Goal: Information Seeking & Learning: Compare options

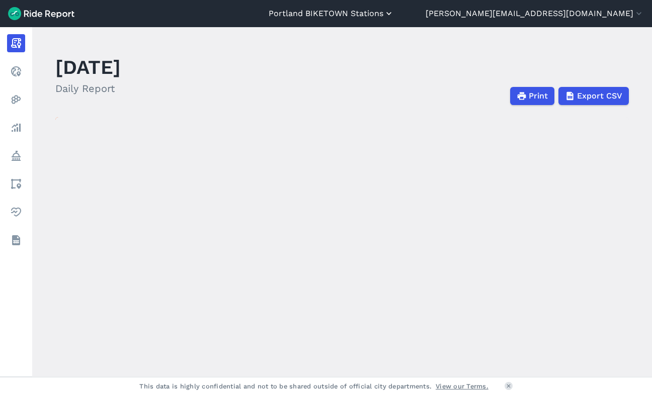
click at [394, 15] on button "Portland BIKETOWN Stations" at bounding box center [331, 14] width 125 height 12
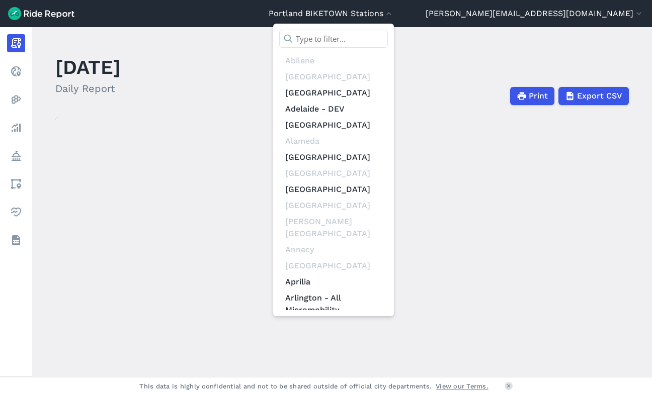
click at [388, 36] on input "text" at bounding box center [333, 39] width 109 height 18
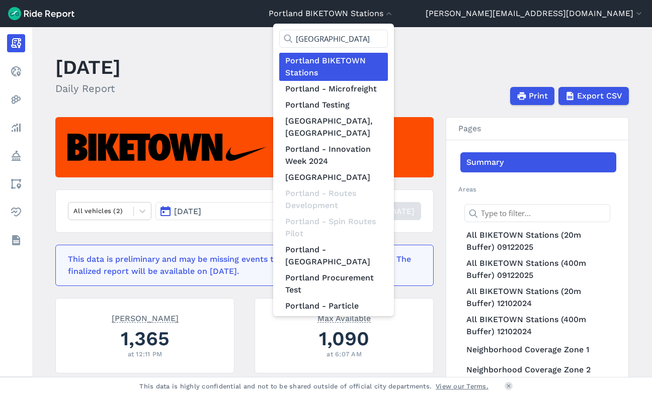
type input "[GEOGRAPHIC_DATA]"
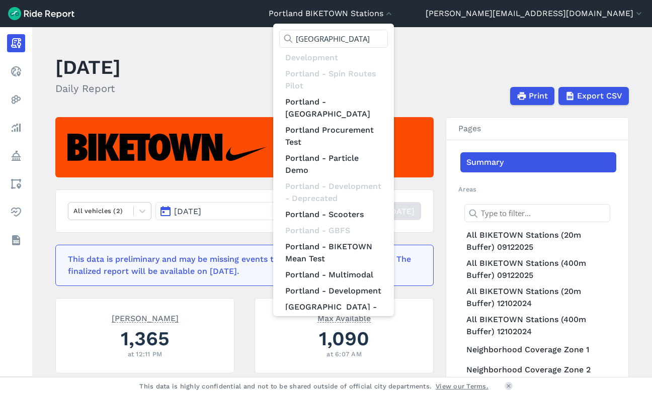
scroll to position [152, 0]
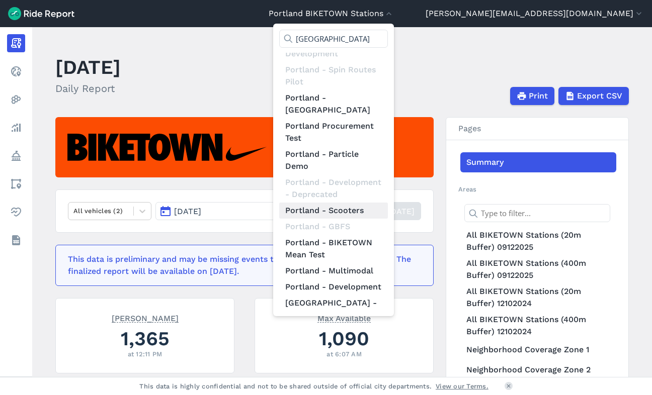
click at [388, 203] on link "Portland - Scooters" at bounding box center [333, 211] width 109 height 16
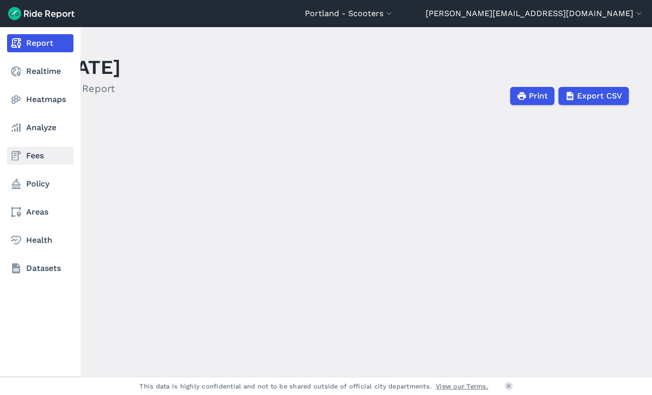
click at [34, 157] on link "Fees" at bounding box center [40, 156] width 66 height 18
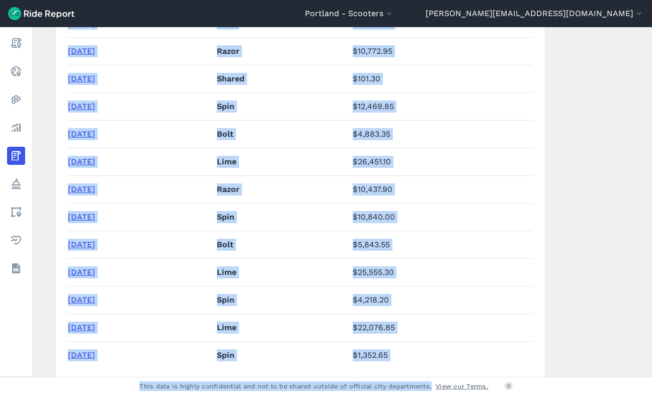
scroll to position [6814, 0]
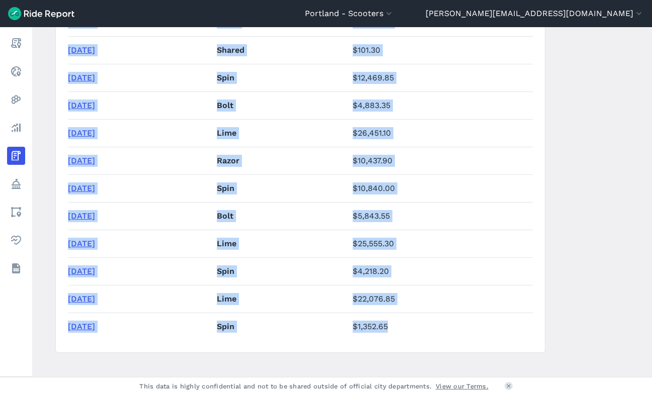
drag, startPoint x: 393, startPoint y: 109, endPoint x: 429, endPoint y: 314, distance: 208.3
copy tbody "$56,542.40 [DATE] Lyft $17,036.55 [DATE] Lime $64,851.[DATE] Lyft $17,799.70 [D…"
click at [394, 14] on button "Portland - Scooters" at bounding box center [349, 14] width 89 height 12
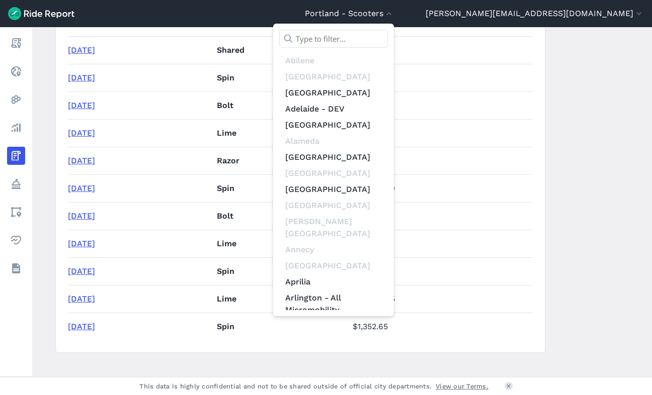
click at [388, 38] on input "text" at bounding box center [333, 39] width 109 height 18
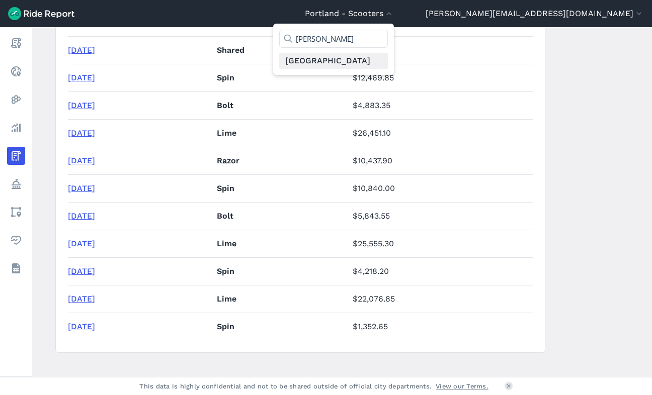
type input "[PERSON_NAME]"
click at [388, 59] on link "[GEOGRAPHIC_DATA]" at bounding box center [333, 61] width 109 height 16
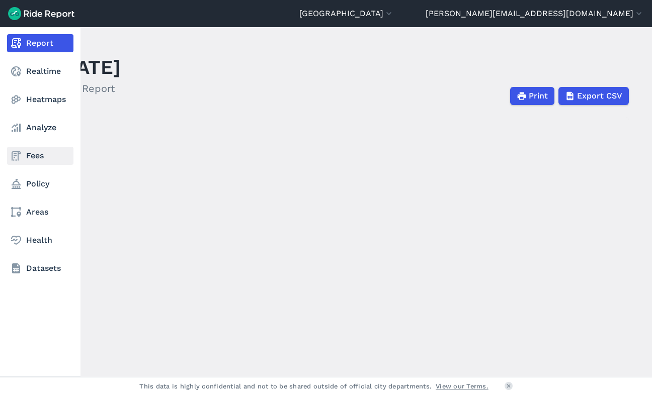
click at [34, 155] on link "Fees" at bounding box center [40, 156] width 66 height 18
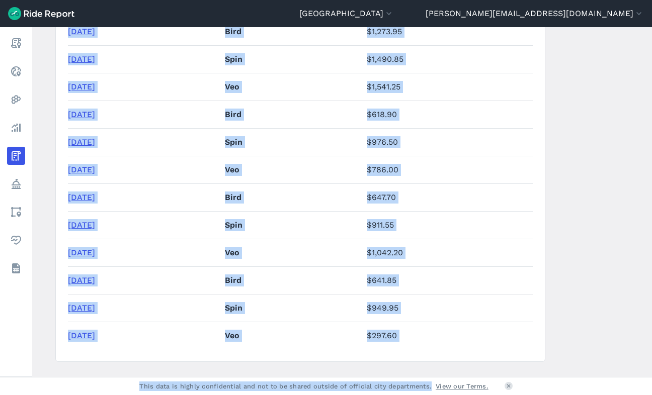
scroll to position [4204, 0]
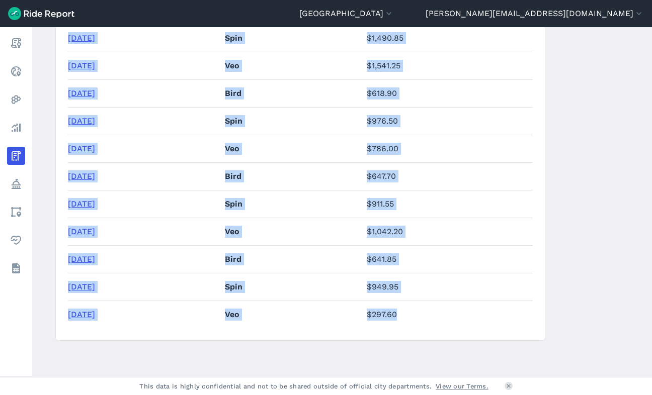
drag, startPoint x: 62, startPoint y: 240, endPoint x: 440, endPoint y: 313, distance: 384.9
copy section "Fee Period Provider Total Fees [DATE] Bird $1,433.75 [DATE] Spin $1,215.50 [DAT…"
click at [394, 17] on button "[GEOGRAPHIC_DATA]" at bounding box center [346, 14] width 95 height 12
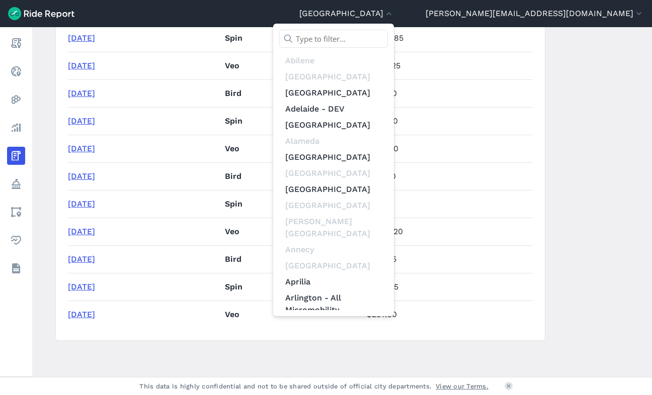
click at [388, 35] on input "text" at bounding box center [333, 39] width 109 height 18
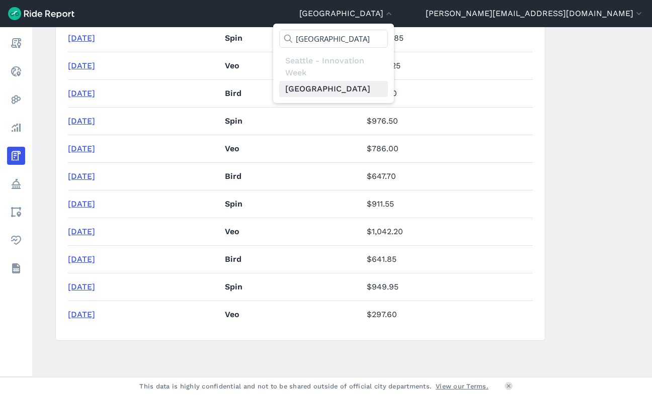
type input "[GEOGRAPHIC_DATA]"
click at [388, 94] on link "[GEOGRAPHIC_DATA]" at bounding box center [333, 89] width 109 height 16
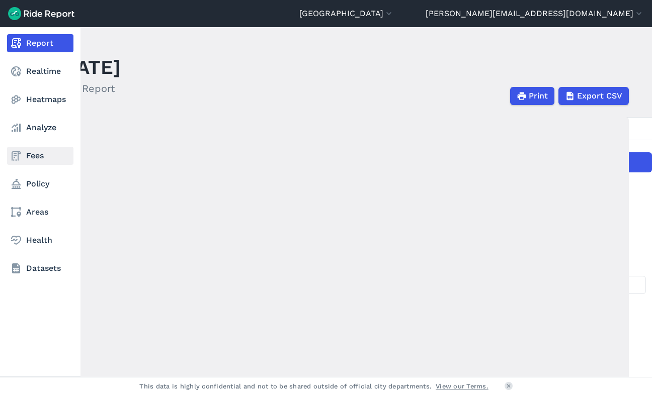
click at [32, 157] on link "Fees" at bounding box center [40, 156] width 66 height 18
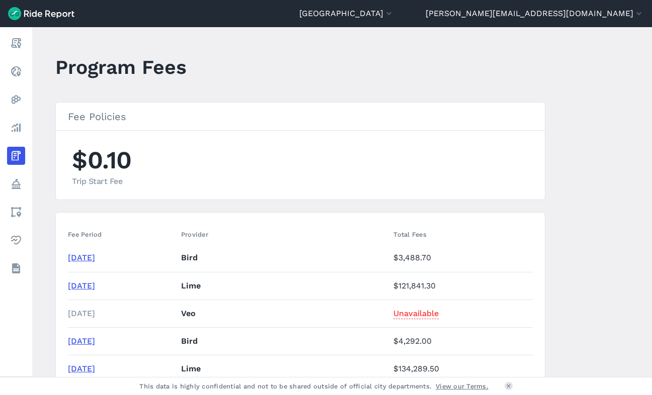
drag, startPoint x: 66, startPoint y: 234, endPoint x: 200, endPoint y: 275, distance: 140.4
click at [68, 232] on th "Fee Period" at bounding box center [122, 235] width 109 height 20
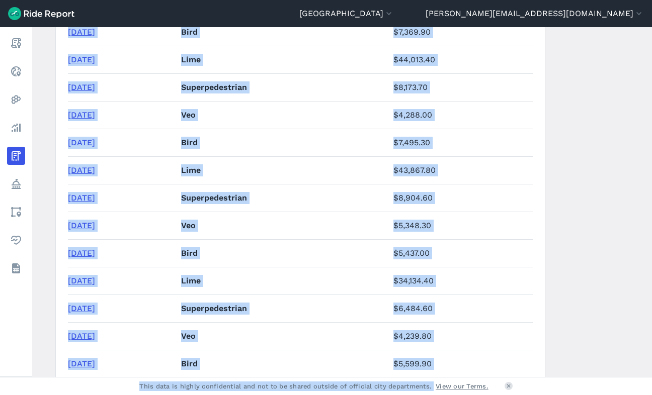
scroll to position [2627, 0]
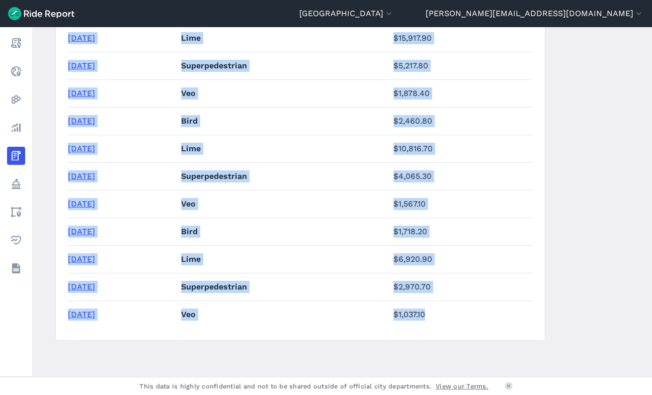
drag, startPoint x: 66, startPoint y: 232, endPoint x: 461, endPoint y: 314, distance: 403.3
copy table "Fee Period Provider Total Fees [DATE] Bird $3,488.70 [DATE] Lime $121,841.[DATE…"
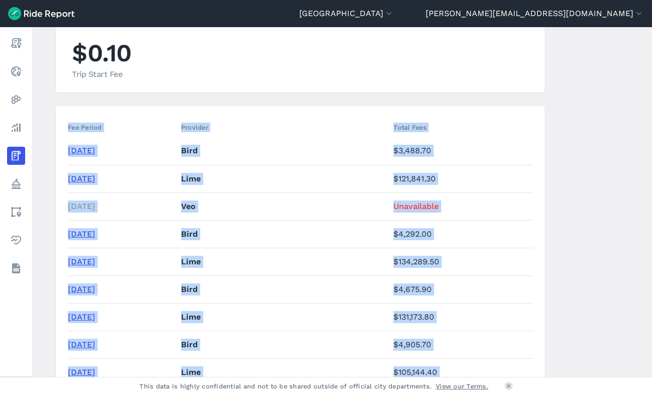
scroll to position [113, 0]
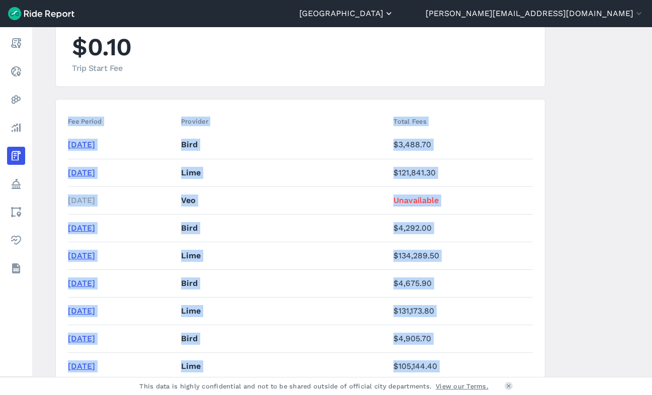
click at [394, 10] on button "[GEOGRAPHIC_DATA]" at bounding box center [346, 14] width 95 height 12
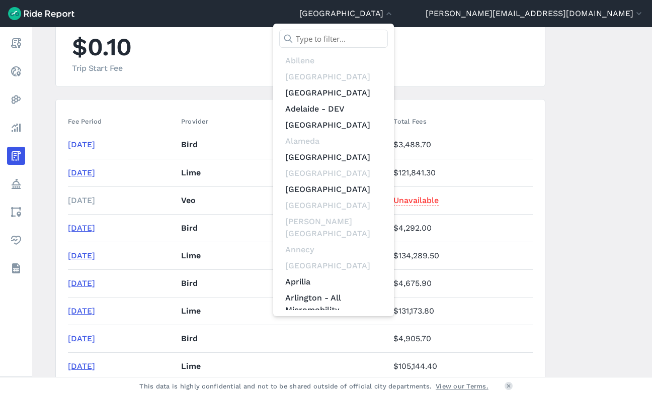
click at [388, 36] on input "text" at bounding box center [333, 39] width 109 height 18
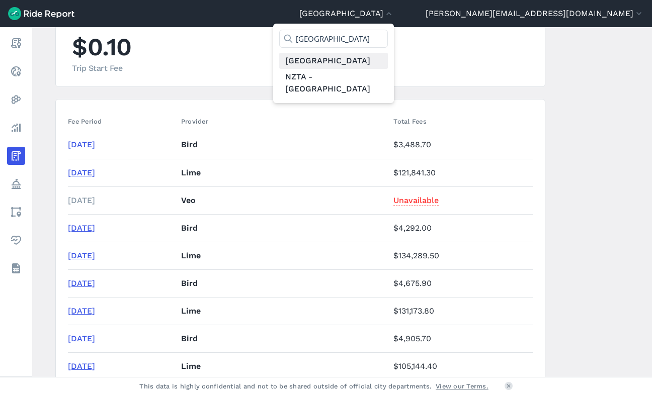
type input "[GEOGRAPHIC_DATA]"
click at [388, 59] on link "[GEOGRAPHIC_DATA]" at bounding box center [333, 61] width 109 height 16
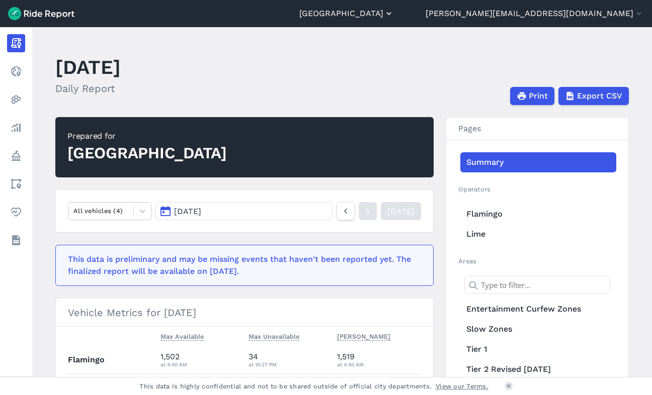
click at [394, 13] on button "[GEOGRAPHIC_DATA]" at bounding box center [346, 14] width 95 height 12
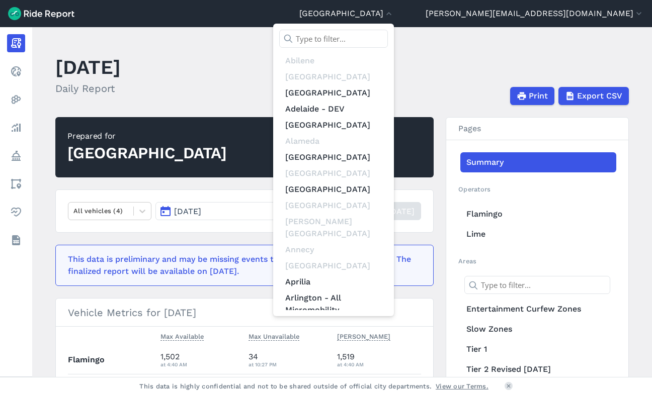
click at [388, 35] on input "text" at bounding box center [333, 39] width 109 height 18
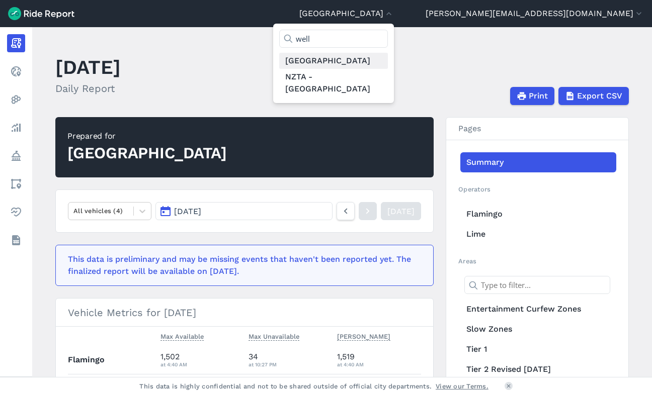
type input "well"
click at [388, 58] on link "[GEOGRAPHIC_DATA]" at bounding box center [333, 61] width 109 height 16
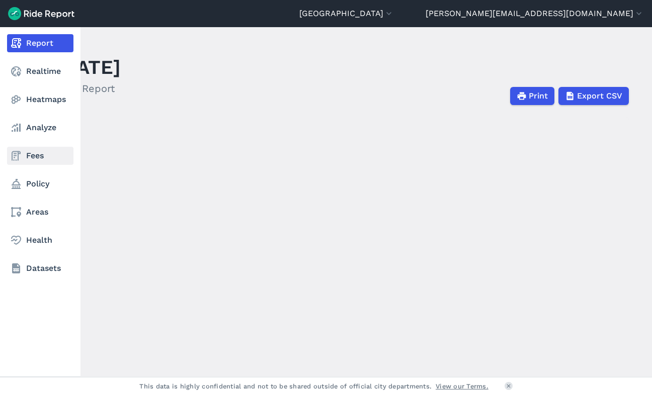
click at [30, 153] on link "Fees" at bounding box center [40, 156] width 66 height 18
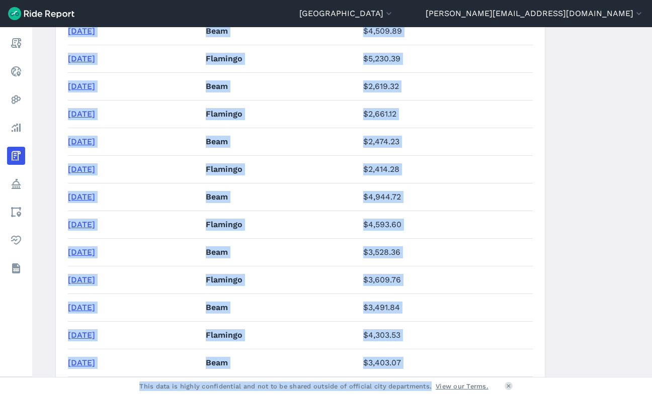
scroll to position [2793, 0]
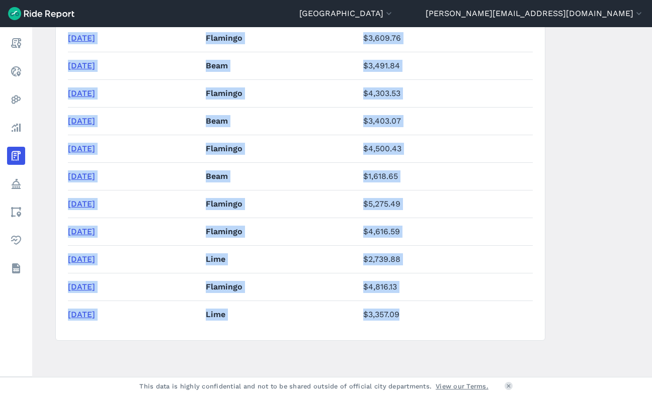
drag, startPoint x: 66, startPoint y: 234, endPoint x: 438, endPoint y: 312, distance: 379.8
copy table "Fee Period Provider Total Fees [DATE] Beam Unavailable [DATE] Flamingo $11,375.…"
click at [394, 18] on button "[GEOGRAPHIC_DATA]" at bounding box center [346, 14] width 95 height 12
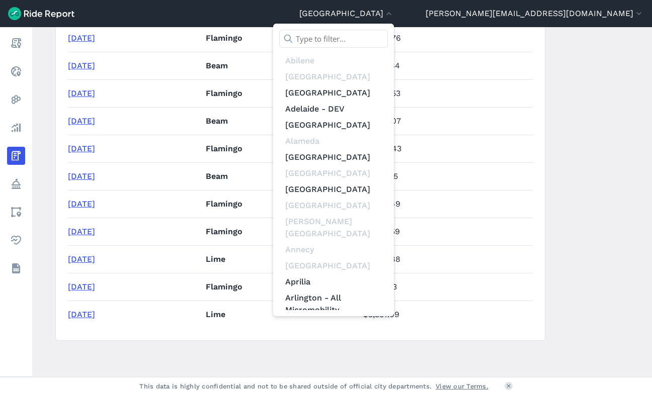
click at [487, 14] on div at bounding box center [326, 197] width 652 height 395
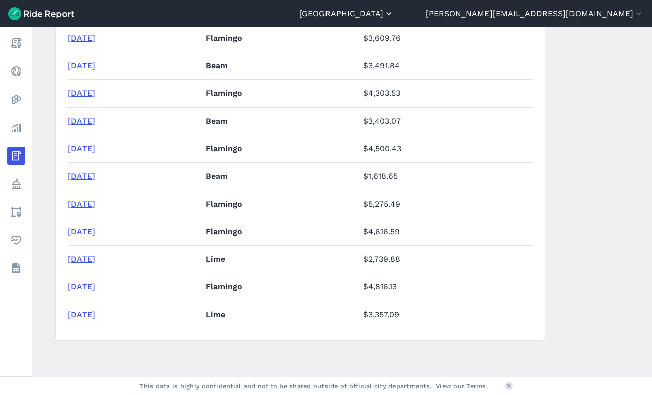
click at [394, 16] on button "[GEOGRAPHIC_DATA]" at bounding box center [346, 14] width 95 height 12
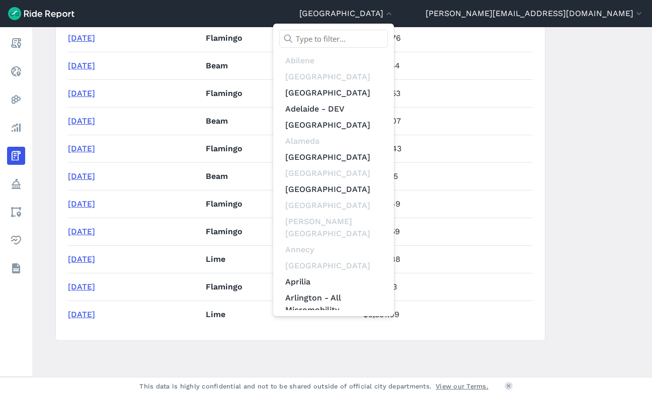
click at [388, 40] on input "text" at bounding box center [333, 39] width 109 height 18
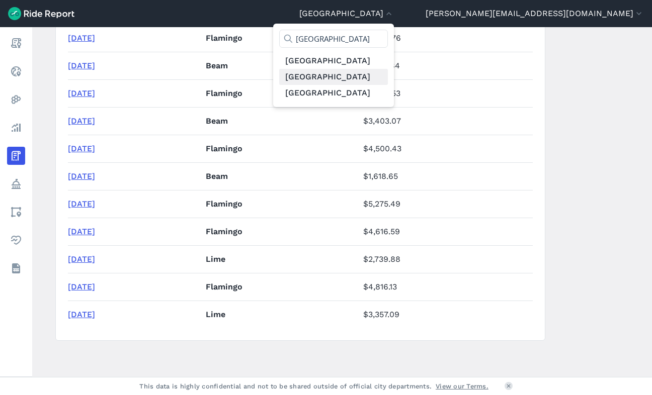
type input "[GEOGRAPHIC_DATA]"
click at [388, 76] on link "[GEOGRAPHIC_DATA]" at bounding box center [333, 77] width 109 height 16
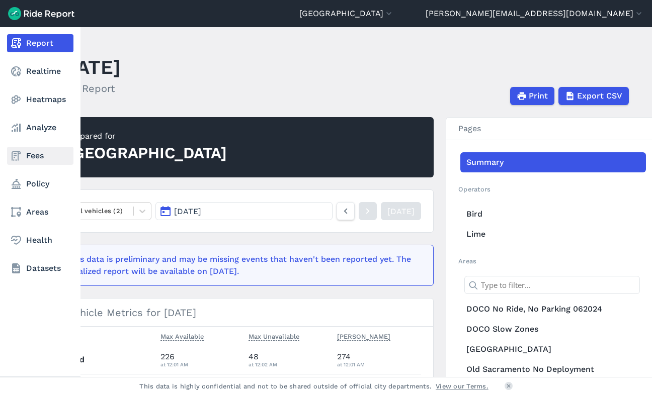
click at [30, 157] on link "Fees" at bounding box center [40, 156] width 66 height 18
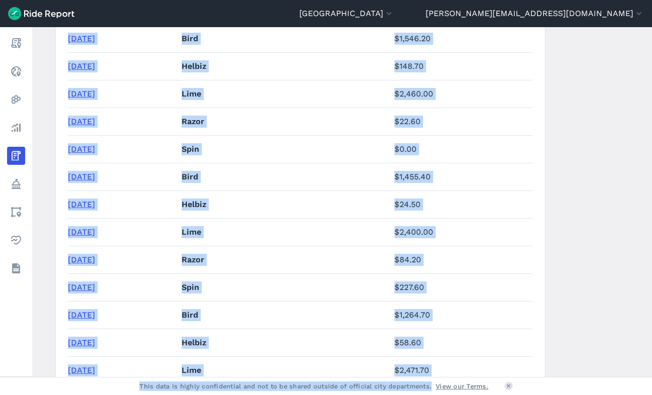
scroll to position [3967, 0]
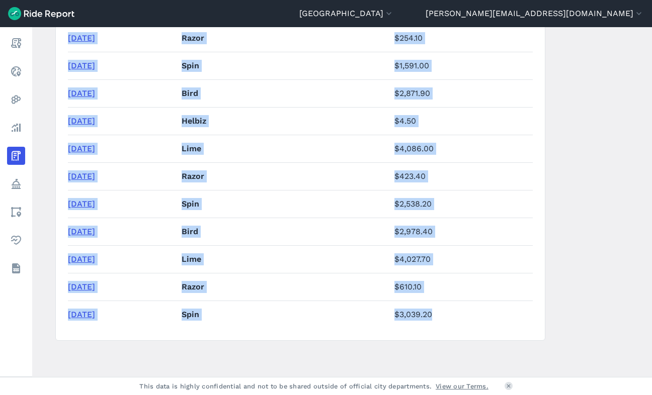
drag, startPoint x: 68, startPoint y: 246, endPoint x: 455, endPoint y: 320, distance: 393.4
copy table "ee Period Provider Total Fees [DATE] Bird $320.[DATE] Lime $5,499.60 [DATE] Spi…"
click at [394, 16] on button "[GEOGRAPHIC_DATA]" at bounding box center [346, 14] width 95 height 12
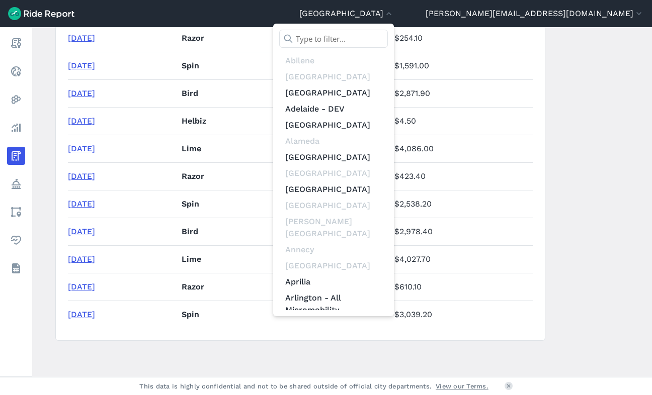
click at [388, 40] on input "text" at bounding box center [333, 39] width 109 height 18
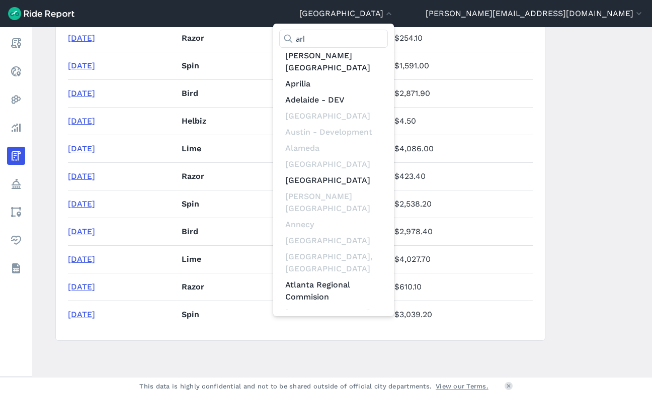
scroll to position [0, 0]
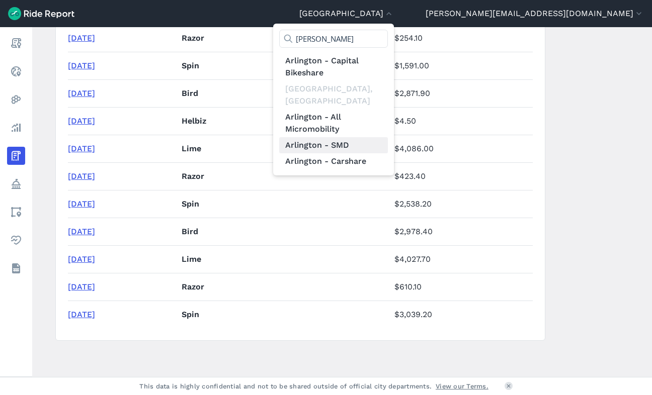
type input "[PERSON_NAME]"
click at [388, 137] on link "Arlington - SMD" at bounding box center [333, 145] width 109 height 16
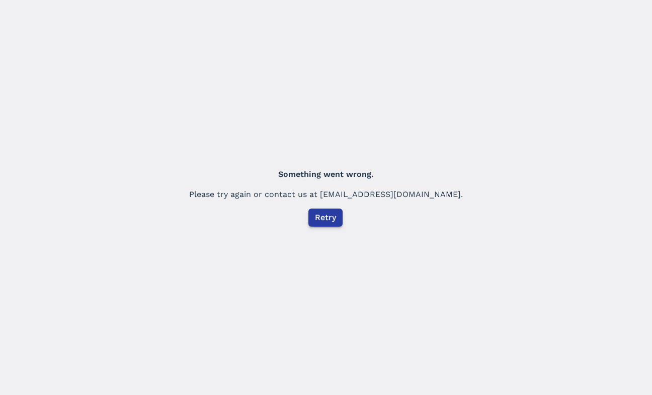
click at [325, 215] on span "Retry" at bounding box center [325, 218] width 21 height 12
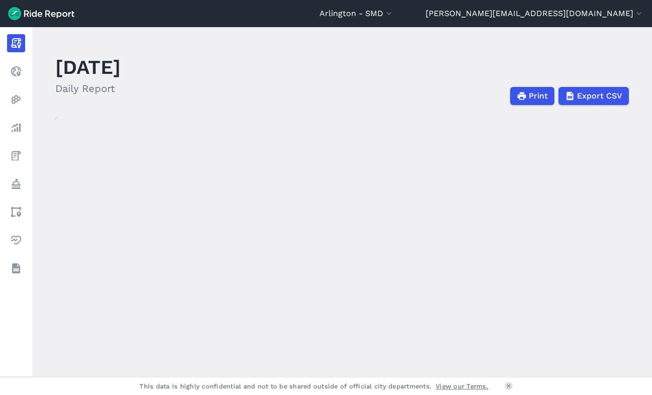
drag, startPoint x: 60, startPoint y: 149, endPoint x: 45, endPoint y: 144, distance: 15.8
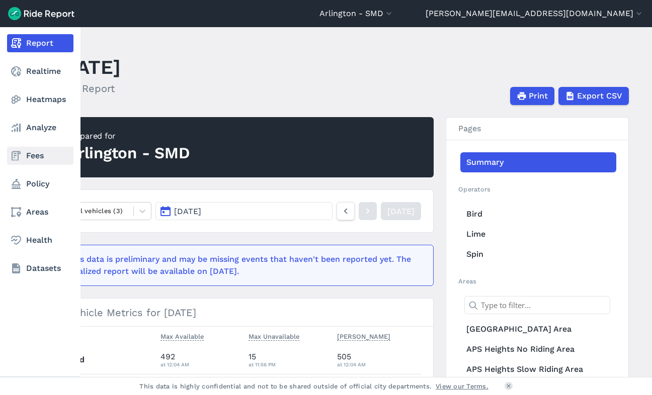
click at [30, 156] on link "Fees" at bounding box center [40, 156] width 66 height 18
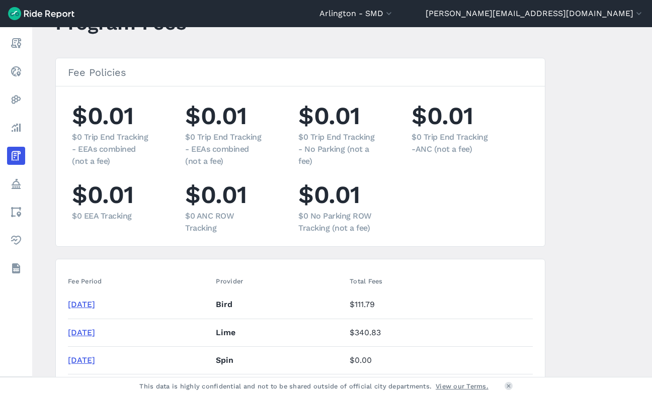
scroll to position [49, 0]
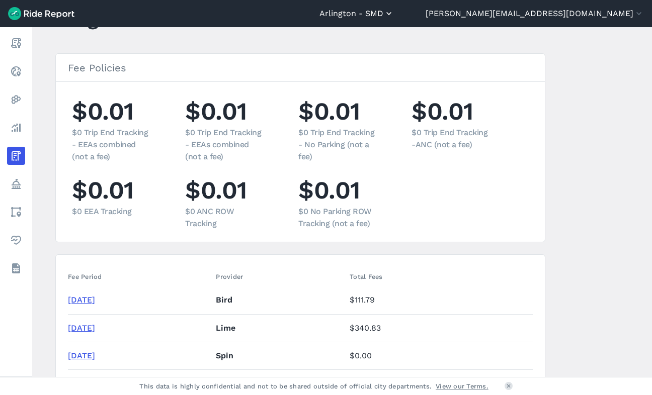
click at [394, 19] on button "Arlington - SMD" at bounding box center [356, 14] width 74 height 12
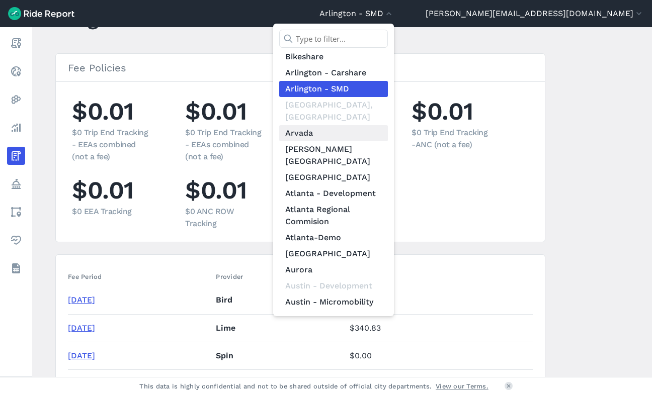
scroll to position [283, 0]
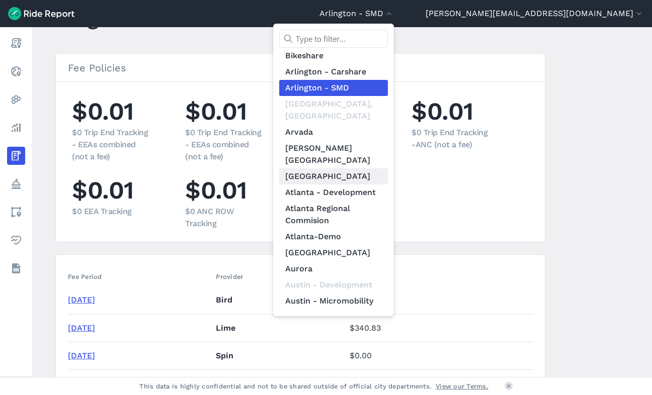
click at [388, 169] on link "[GEOGRAPHIC_DATA]" at bounding box center [333, 177] width 109 height 16
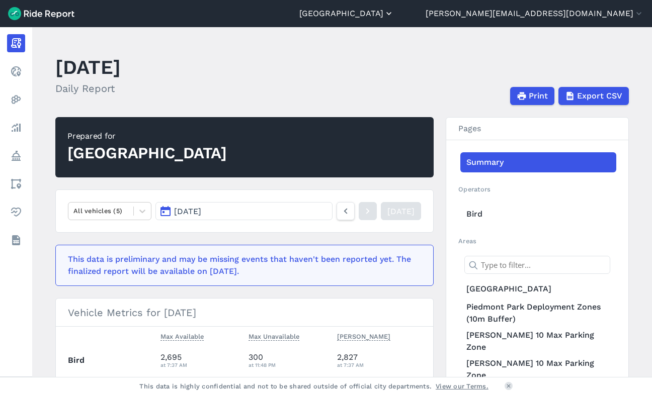
click at [394, 14] on button "[GEOGRAPHIC_DATA]" at bounding box center [346, 14] width 95 height 12
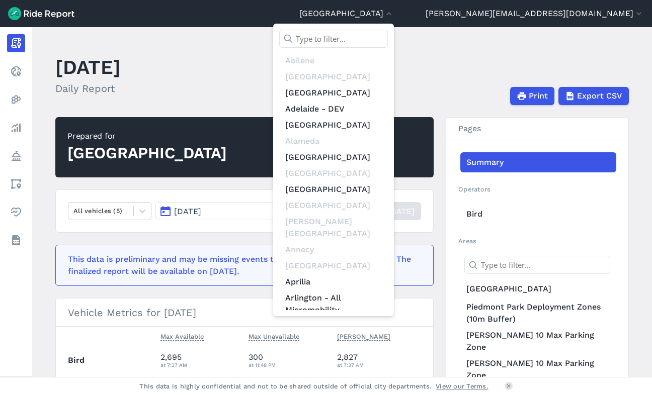
click at [388, 36] on input "text" at bounding box center [333, 39] width 109 height 18
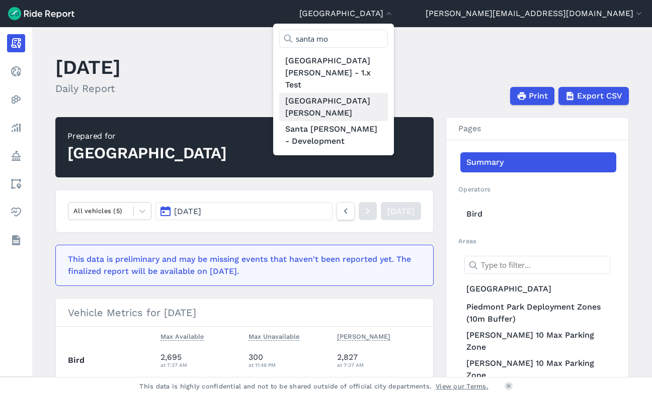
type input "santa mo"
click at [388, 93] on link "[GEOGRAPHIC_DATA][PERSON_NAME]" at bounding box center [333, 107] width 109 height 28
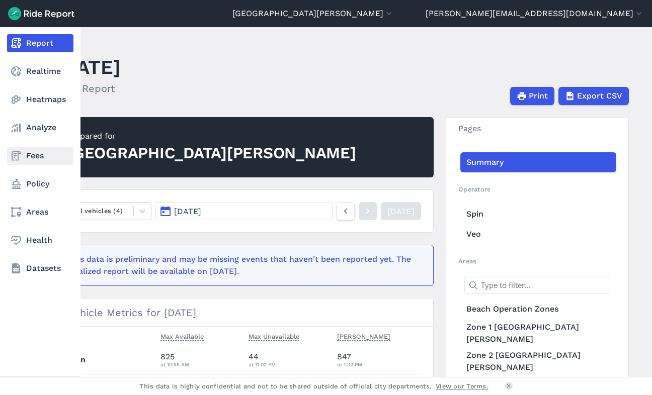
click at [32, 155] on link "Fees" at bounding box center [40, 156] width 66 height 18
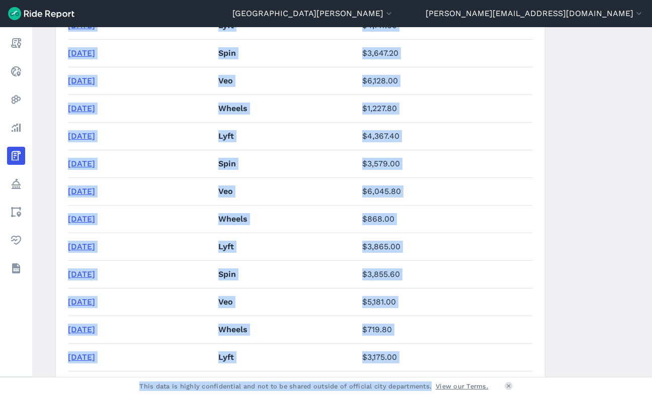
scroll to position [3928, 0]
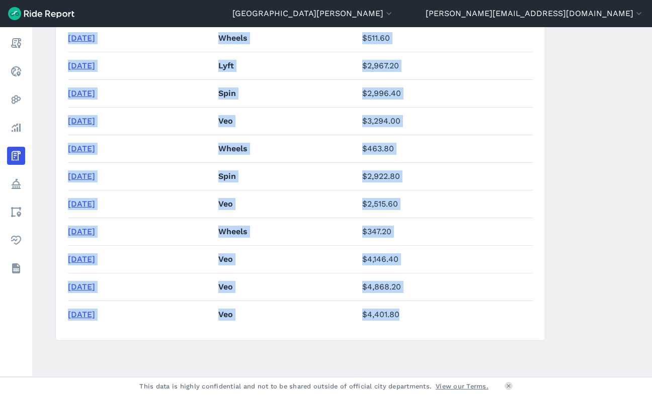
drag, startPoint x: 66, startPoint y: 234, endPoint x: 473, endPoint y: 317, distance: 414.9
copy table "Fee Period Provider Total Fees [DATE] Spin $6,055.[DATE] Veo $10,490.70 [DATE] …"
click at [394, 15] on button "[GEOGRAPHIC_DATA][PERSON_NAME]" at bounding box center [312, 14] width 161 height 12
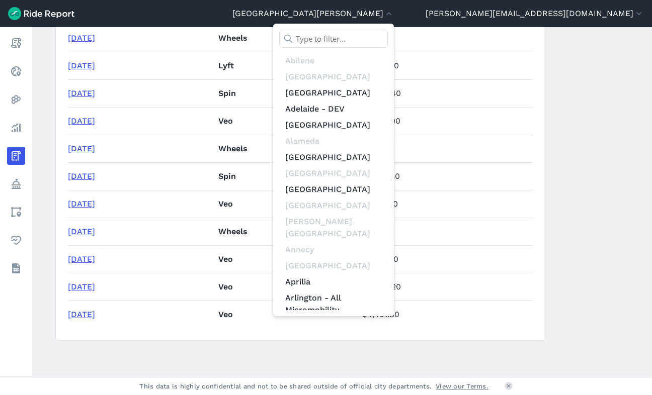
click at [388, 41] on input "text" at bounding box center [333, 39] width 109 height 18
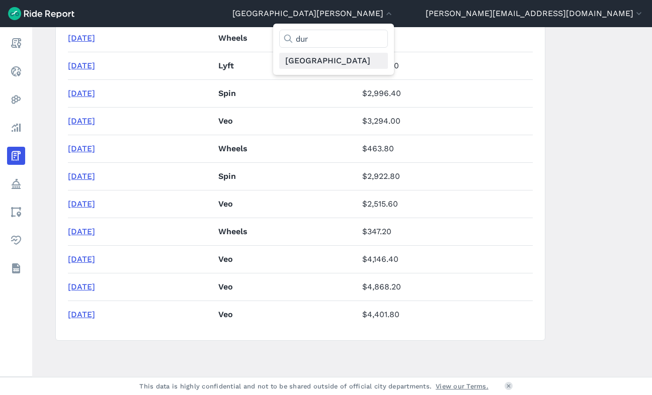
type input "dur"
click at [388, 59] on link "[GEOGRAPHIC_DATA]" at bounding box center [333, 61] width 109 height 16
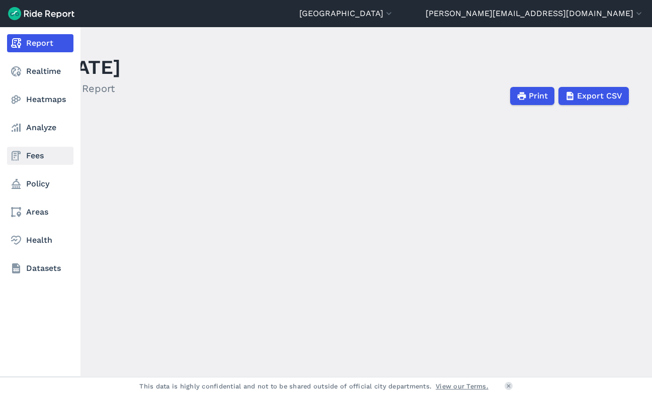
click at [32, 153] on link "Fees" at bounding box center [40, 156] width 66 height 18
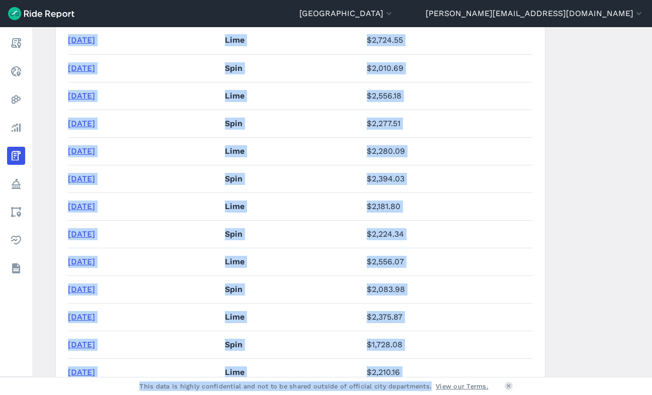
scroll to position [367, 0]
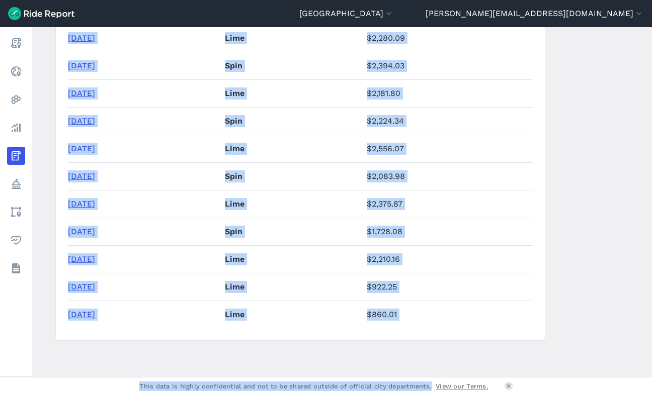
drag, startPoint x: 68, startPoint y: 271, endPoint x: 301, endPoint y: 385, distance: 259.6
click at [310, 395] on html "[GEOGRAPHIC_DATA] [GEOGRAPHIC_DATA] [GEOGRAPHIC_DATA] [GEOGRAPHIC_DATA] [GEOGRA…" at bounding box center [326, 197] width 652 height 395
copy div "Fee Period Provider Total Fees [DATE] Lime $2,724.55 [DATE] Spin $2,010.69 [DAT…"
click at [394, 12] on button "[GEOGRAPHIC_DATA]" at bounding box center [346, 14] width 95 height 12
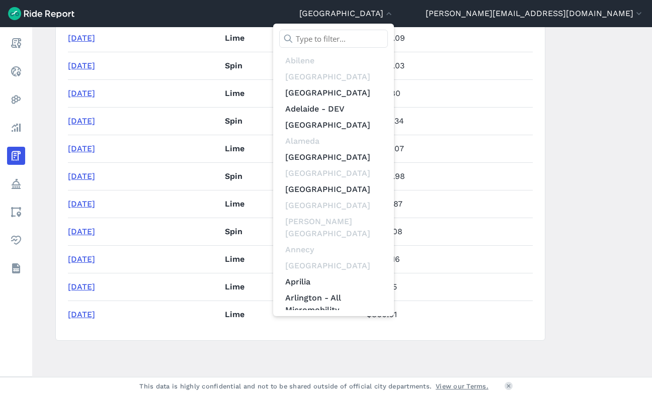
click at [482, 9] on div at bounding box center [326, 197] width 652 height 395
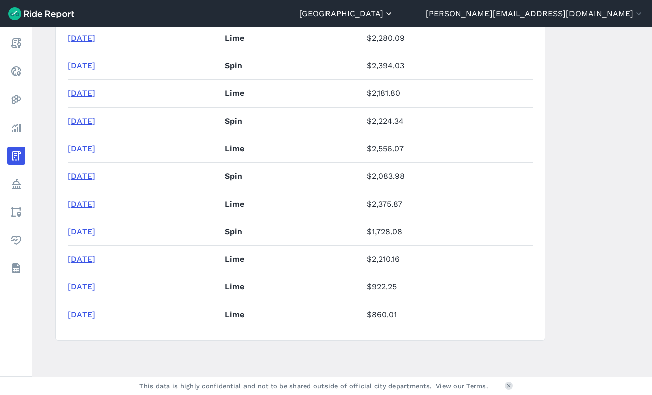
click at [394, 16] on button "[GEOGRAPHIC_DATA]" at bounding box center [346, 14] width 95 height 12
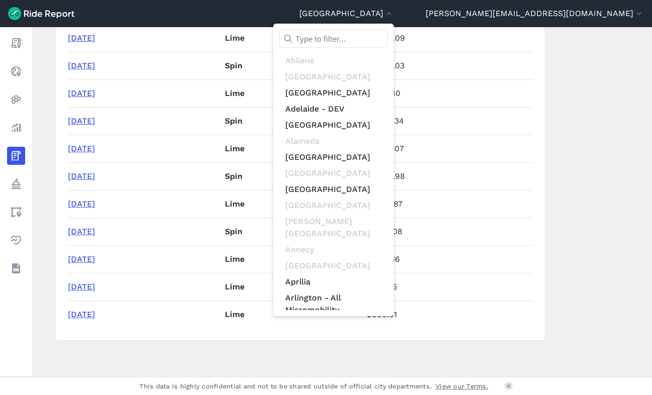
drag, startPoint x: 479, startPoint y: 35, endPoint x: 485, endPoint y: 34, distance: 6.1
click at [388, 35] on input "text" at bounding box center [333, 39] width 109 height 18
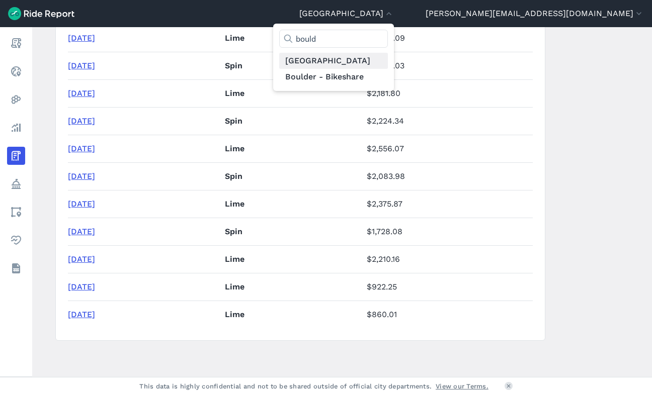
type input "bould"
click at [388, 58] on link "[GEOGRAPHIC_DATA]" at bounding box center [333, 61] width 109 height 16
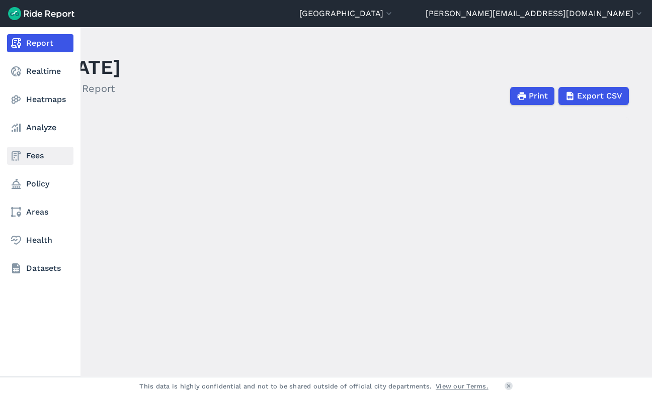
click at [32, 159] on link "Fees" at bounding box center [40, 156] width 66 height 18
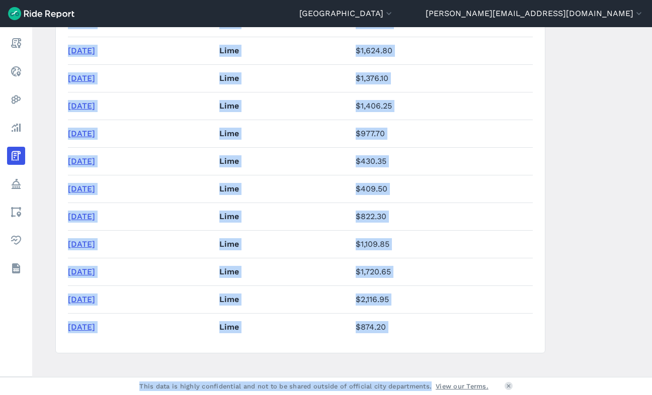
scroll to position [1768, 0]
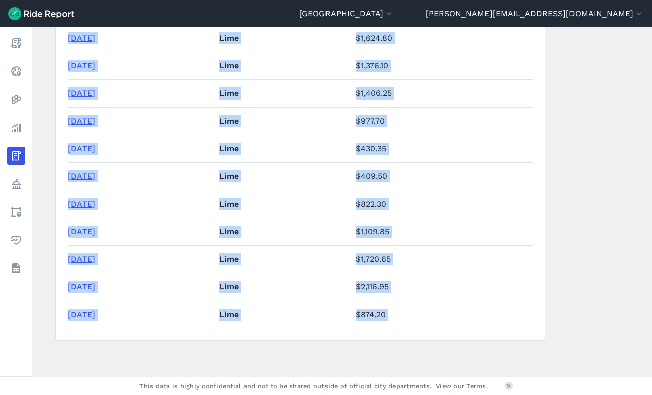
drag, startPoint x: 67, startPoint y: 288, endPoint x: 333, endPoint y: 379, distance: 280.8
click at [333, 379] on div "[GEOGRAPHIC_DATA] [GEOGRAPHIC_DATA] [GEOGRAPHIC_DATA] [GEOGRAPHIC_DATA] [GEOGRA…" at bounding box center [326, 197] width 652 height 395
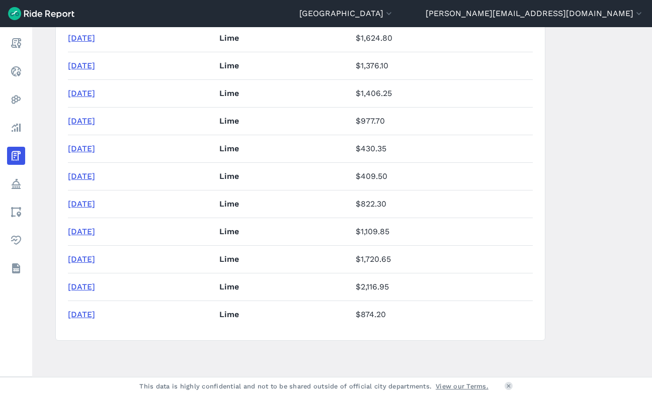
drag, startPoint x: 385, startPoint y: 348, endPoint x: 417, endPoint y: 334, distance: 35.1
click at [416, 335] on div "[GEOGRAPHIC_DATA] [GEOGRAPHIC_DATA] [GEOGRAPHIC_DATA] [GEOGRAPHIC_DATA] [GEOGRA…" at bounding box center [326, 197] width 652 height 395
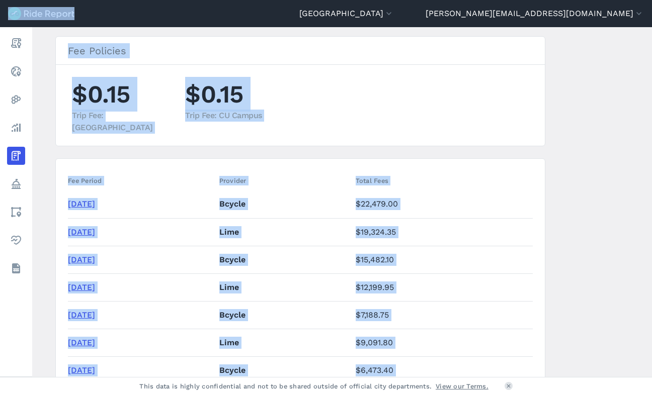
scroll to position [0, 0]
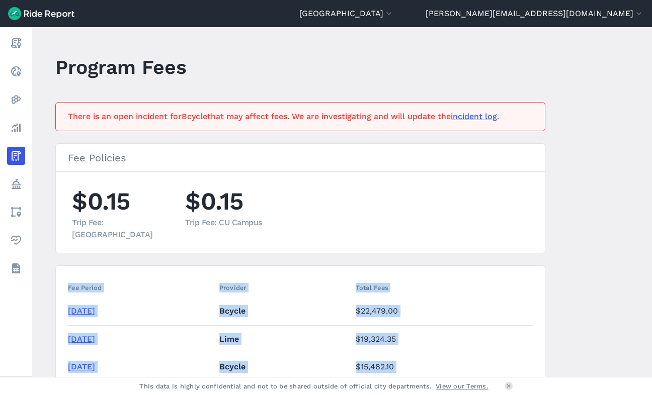
drag, startPoint x: 429, startPoint y: 322, endPoint x: 61, endPoint y: 290, distance: 368.6
copy section "Fee Period Provider Total Fees [DATE] Bcycle $22,479.00 [DATE] Lime $19,324.35 …"
click at [394, 11] on button "[GEOGRAPHIC_DATA]" at bounding box center [346, 14] width 95 height 12
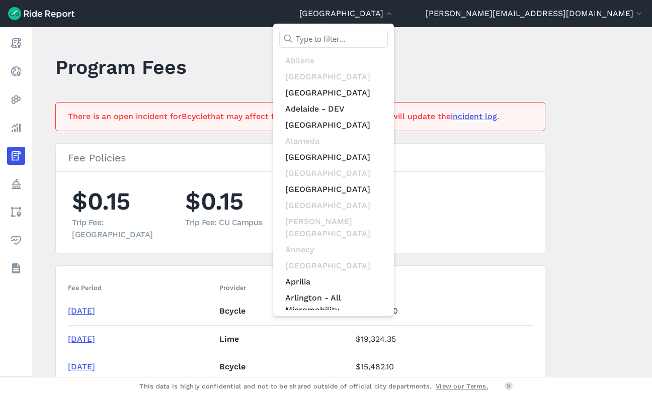
click at [388, 31] on input "text" at bounding box center [333, 39] width 109 height 18
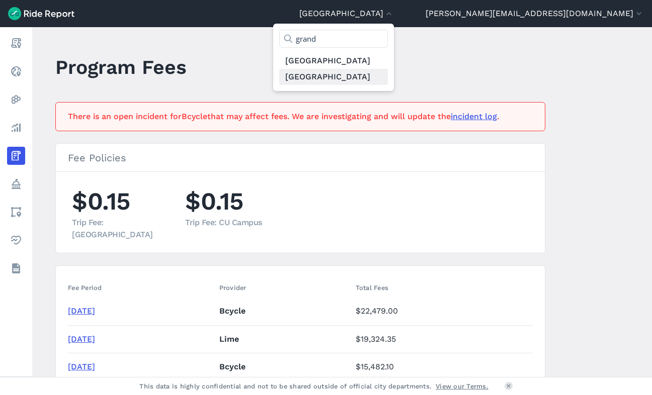
type input "grand"
click at [388, 81] on link "[GEOGRAPHIC_DATA]" at bounding box center [333, 77] width 109 height 16
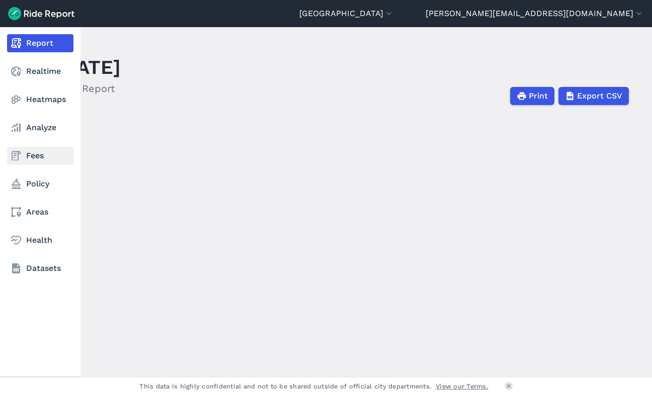
click at [15, 158] on icon at bounding box center [16, 156] width 12 height 12
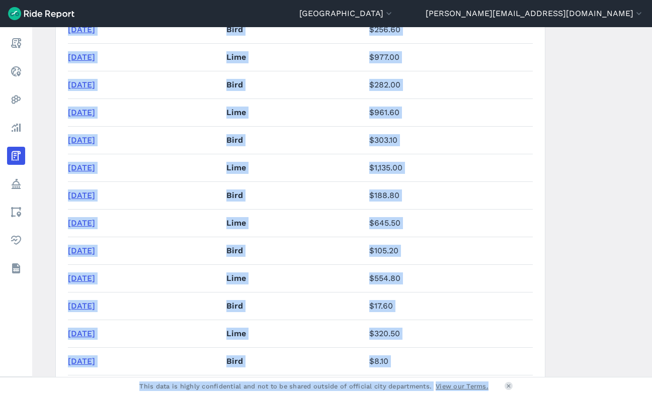
scroll to position [1493, 0]
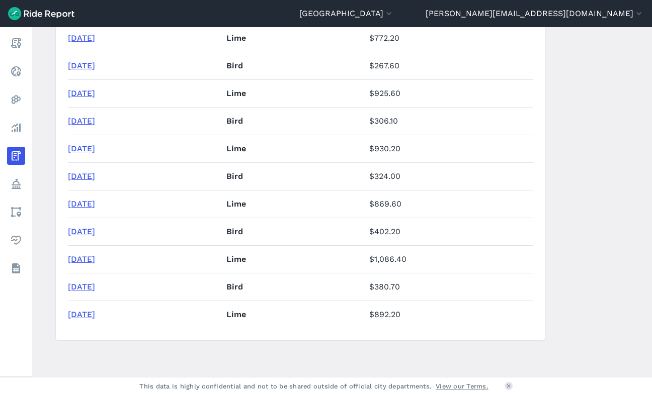
drag, startPoint x: 67, startPoint y: 235, endPoint x: 450, endPoint y: 328, distance: 394.6
copy thead
click at [394, 15] on button "[GEOGRAPHIC_DATA]" at bounding box center [346, 14] width 95 height 12
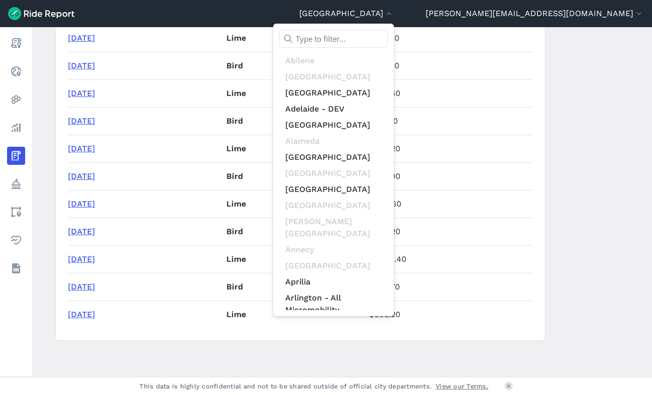
click at [388, 34] on input "text" at bounding box center [333, 39] width 109 height 18
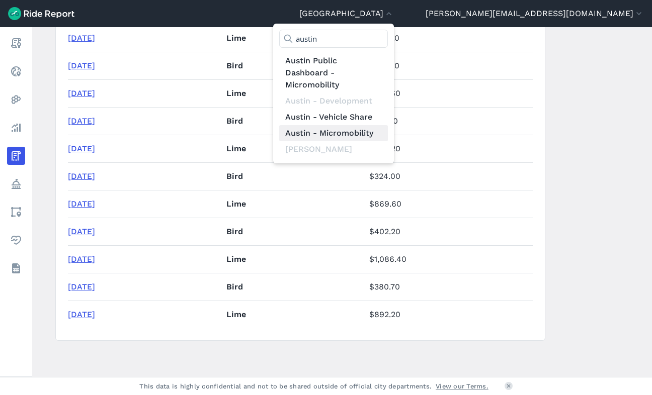
type input "austin"
click at [388, 134] on link "Austin - Micromobility" at bounding box center [333, 133] width 109 height 16
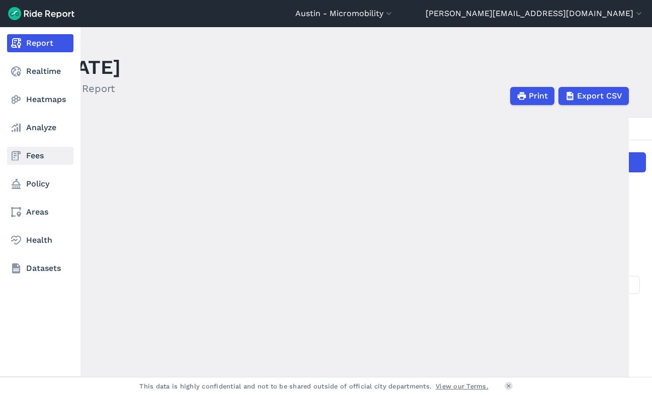
click at [34, 159] on link "Fees" at bounding box center [40, 156] width 66 height 18
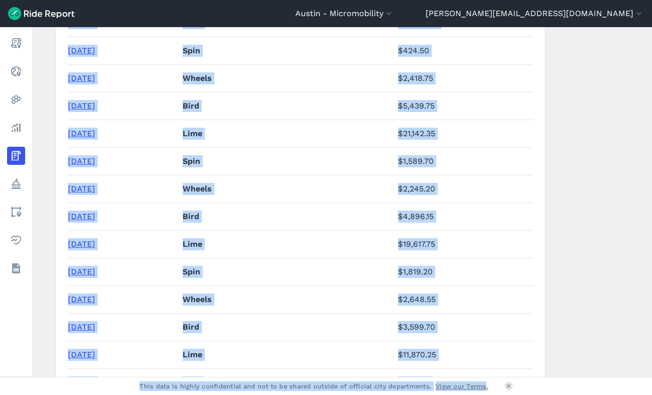
scroll to position [5532, 0]
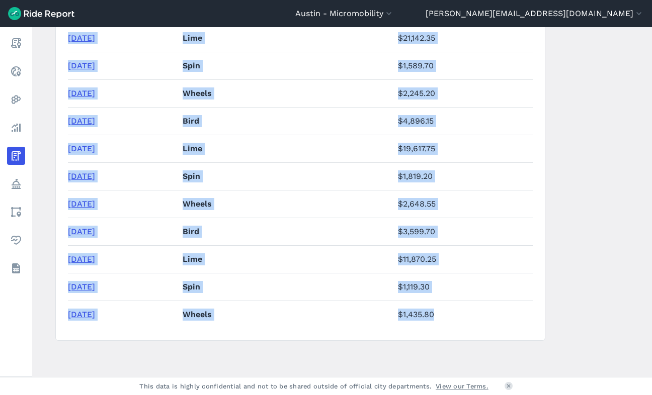
drag, startPoint x: 67, startPoint y: 234, endPoint x: 461, endPoint y: 323, distance: 404.4
copy table "Fee Period Provider Total Fees [DATE] Bird $10,073.[DATE] Lime $37,479.00 [DATE…"
click at [394, 14] on button "Austin - Micromobility" at bounding box center [344, 14] width 99 height 12
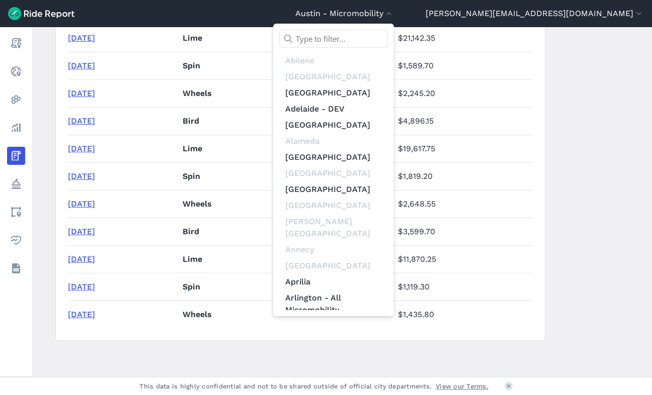
click at [388, 35] on input "text" at bounding box center [333, 39] width 109 height 18
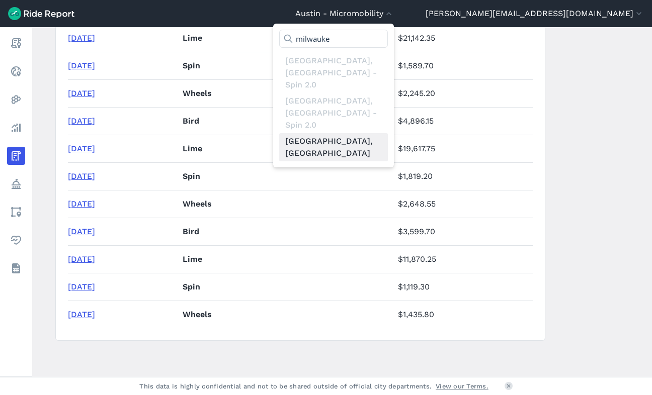
type input "milwauke"
click at [388, 133] on link "[GEOGRAPHIC_DATA], [GEOGRAPHIC_DATA]" at bounding box center [333, 147] width 109 height 28
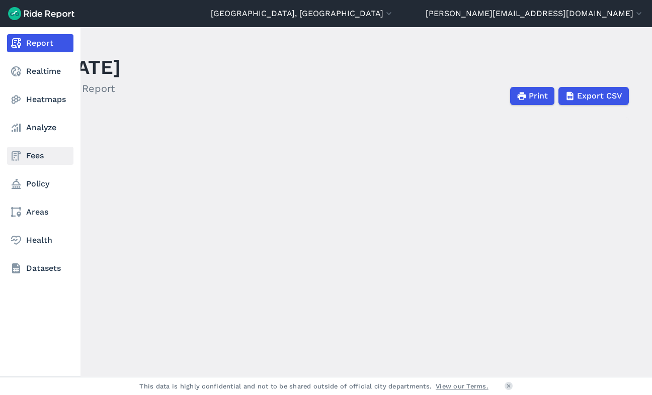
click at [35, 158] on link "Fees" at bounding box center [40, 156] width 66 height 18
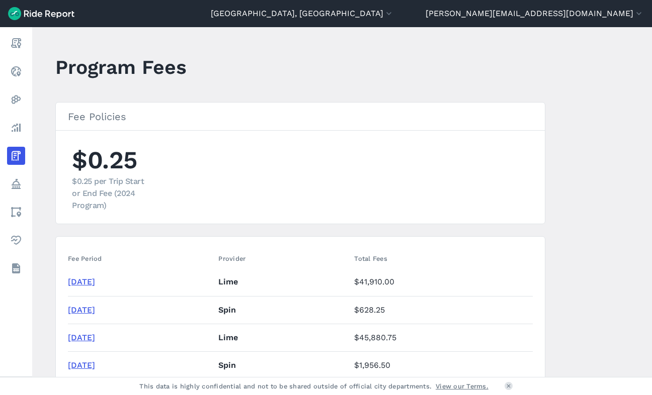
drag, startPoint x: 102, startPoint y: 246, endPoint x: 90, endPoint y: 255, distance: 14.5
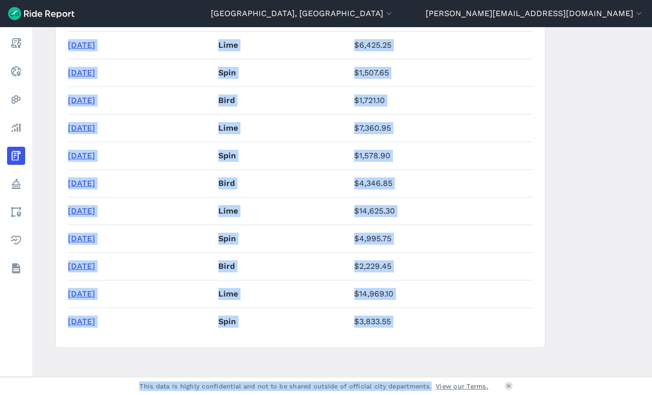
scroll to position [3094, 0]
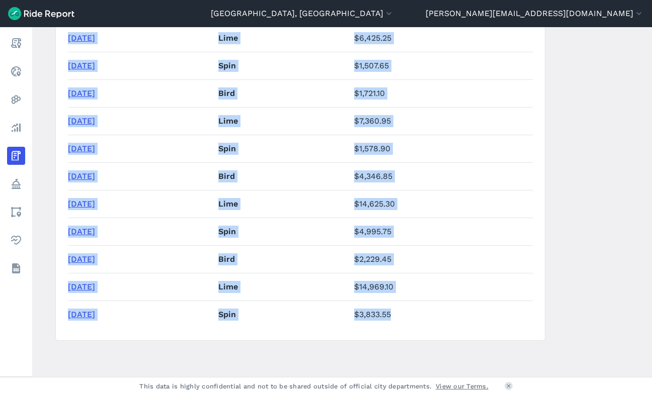
drag, startPoint x: 67, startPoint y: 258, endPoint x: 432, endPoint y: 318, distance: 369.2
click at [394, 13] on button "[GEOGRAPHIC_DATA], [GEOGRAPHIC_DATA]" at bounding box center [302, 14] width 183 height 12
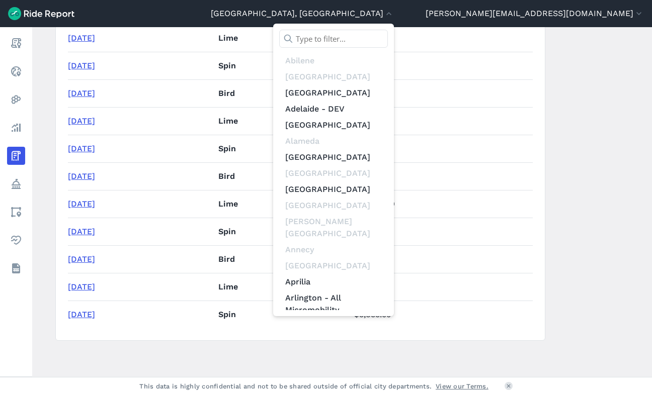
click at [388, 36] on input "text" at bounding box center [333, 39] width 109 height 18
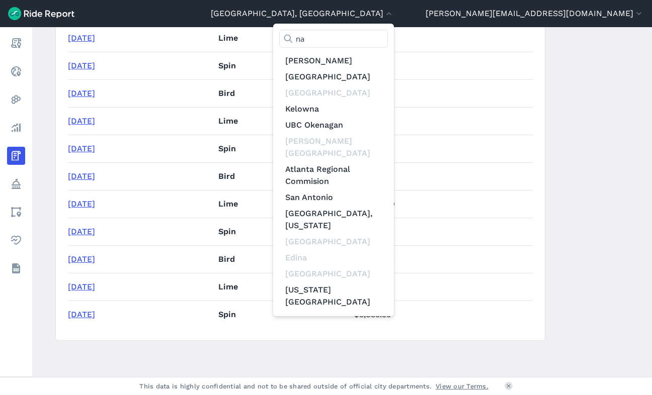
type input "n"
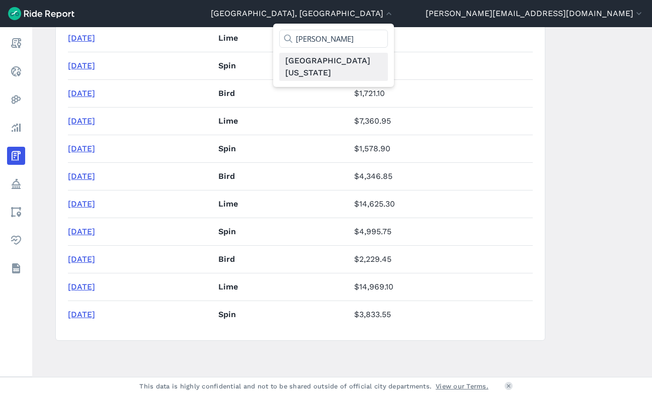
type input "[PERSON_NAME]"
click at [388, 54] on link "[GEOGRAPHIC_DATA][US_STATE]" at bounding box center [333, 67] width 109 height 28
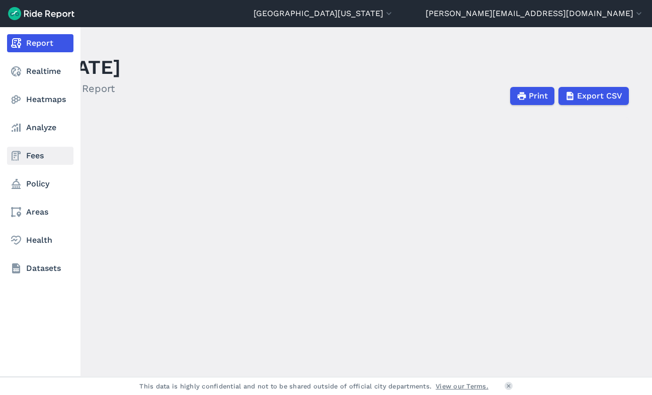
click at [14, 150] on icon at bounding box center [16, 156] width 12 height 12
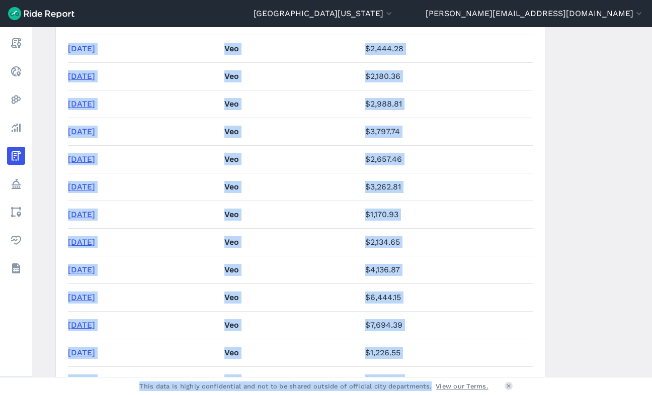
scroll to position [1046, 0]
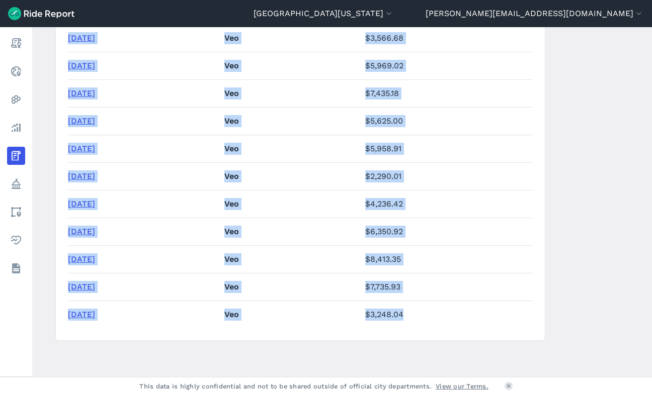
drag, startPoint x: 67, startPoint y: 312, endPoint x: 442, endPoint y: 319, distance: 375.3
click at [394, 16] on button "[GEOGRAPHIC_DATA][US_STATE]" at bounding box center [324, 14] width 140 height 12
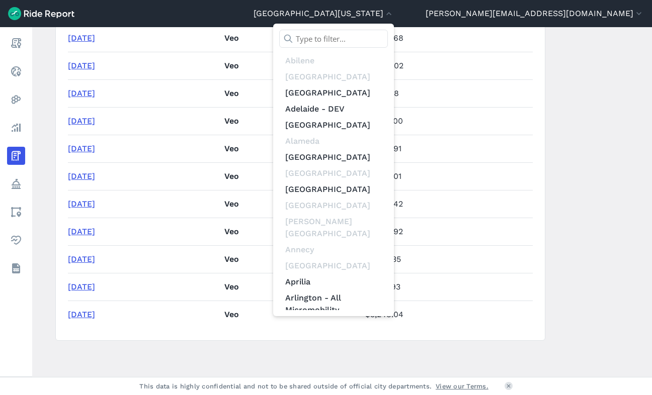
click at [388, 34] on input "text" at bounding box center [333, 39] width 109 height 18
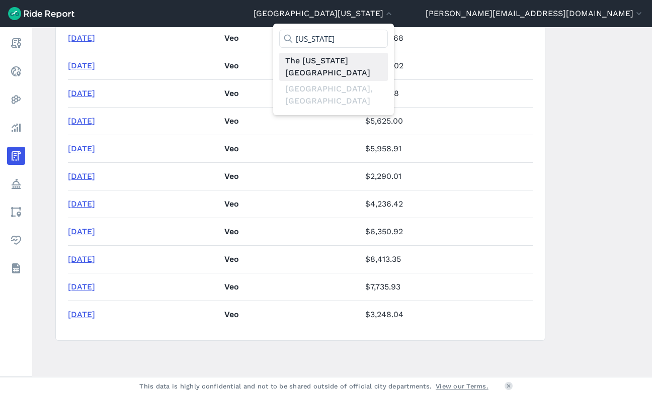
type input "[US_STATE]"
click at [388, 66] on link "The [US_STATE][GEOGRAPHIC_DATA]" at bounding box center [333, 67] width 109 height 28
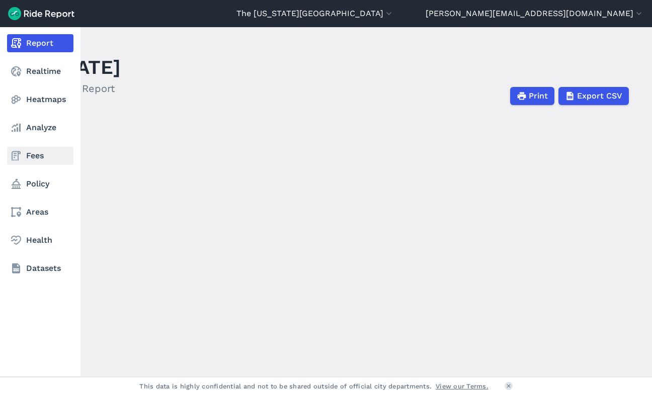
click at [39, 153] on link "Fees" at bounding box center [40, 156] width 66 height 18
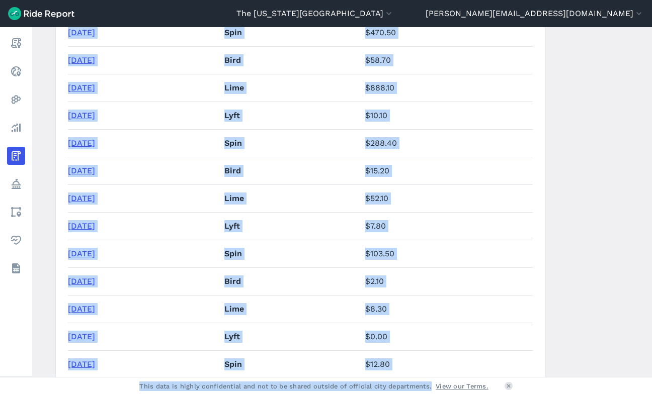
scroll to position [6817, 0]
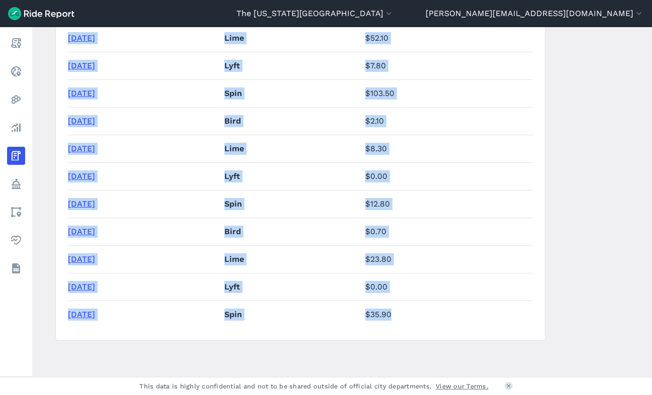
drag, startPoint x: 67, startPoint y: 247, endPoint x: 442, endPoint y: 310, distance: 379.9
drag, startPoint x: 458, startPoint y: 12, endPoint x: 446, endPoint y: 25, distance: 17.4
click at [394, 12] on button "The [US_STATE][GEOGRAPHIC_DATA]" at bounding box center [314, 14] width 157 height 12
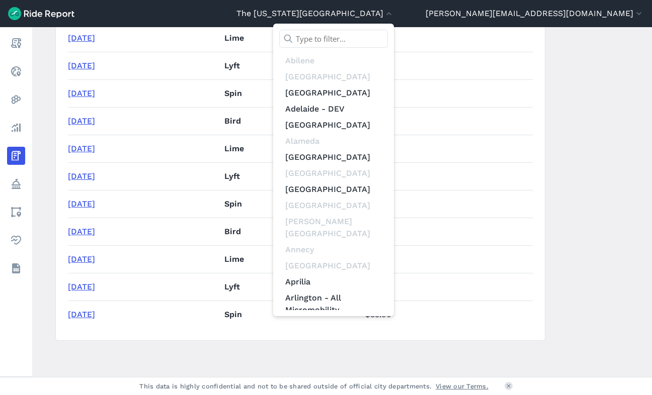
click at [388, 37] on input "text" at bounding box center [333, 39] width 109 height 18
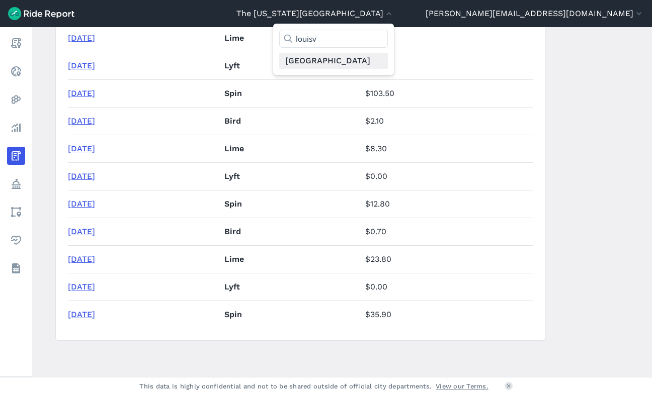
type input "louisv"
click at [388, 56] on link "[GEOGRAPHIC_DATA]" at bounding box center [333, 61] width 109 height 16
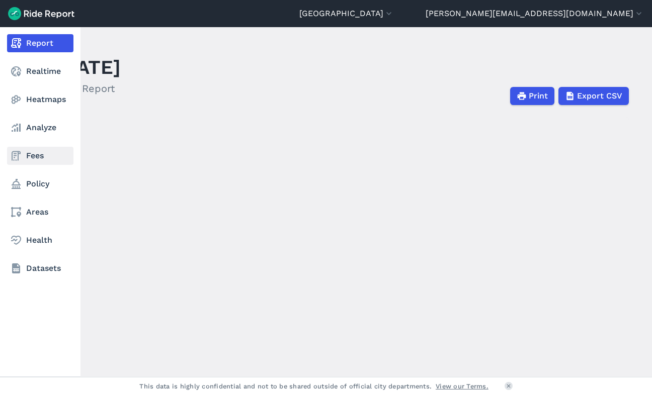
click at [35, 154] on link "Fees" at bounding box center [40, 156] width 66 height 18
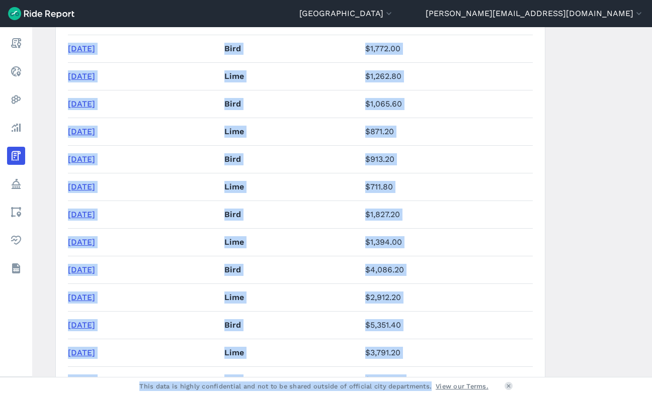
scroll to position [2461, 0]
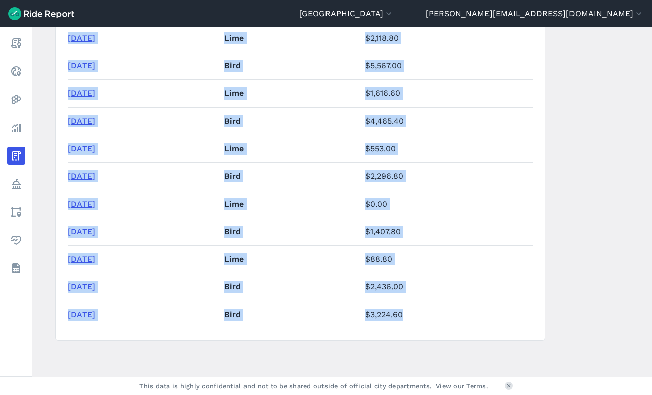
drag, startPoint x: 91, startPoint y: 239, endPoint x: 436, endPoint y: 320, distance: 354.1
click at [394, 15] on button "[GEOGRAPHIC_DATA]" at bounding box center [346, 14] width 95 height 12
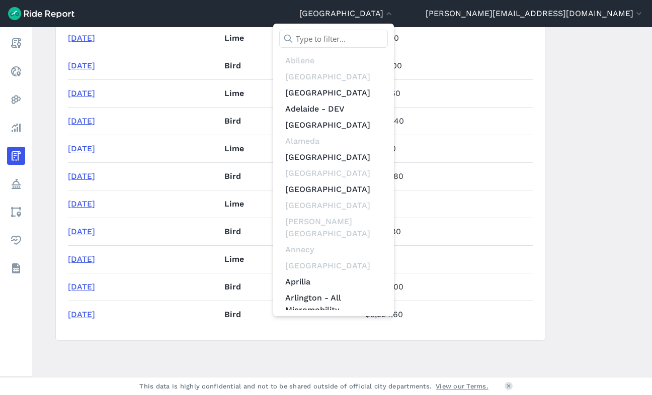
click at [388, 35] on input "text" at bounding box center [333, 39] width 109 height 18
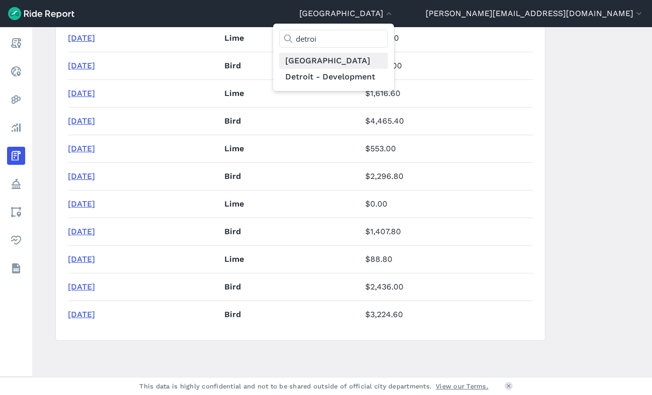
type input "detroi"
click at [388, 63] on link "[GEOGRAPHIC_DATA]" at bounding box center [333, 61] width 109 height 16
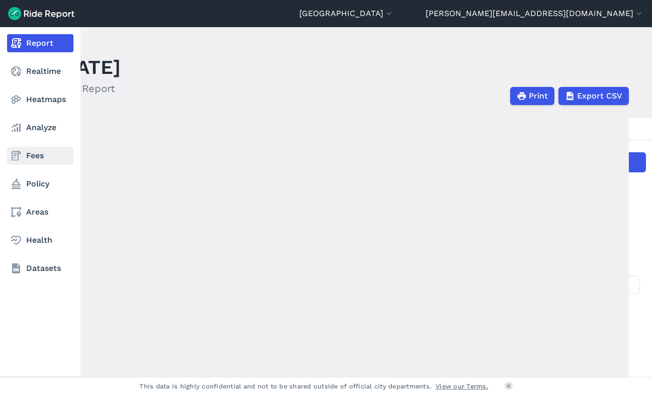
click at [27, 152] on link "Fees" at bounding box center [40, 156] width 66 height 18
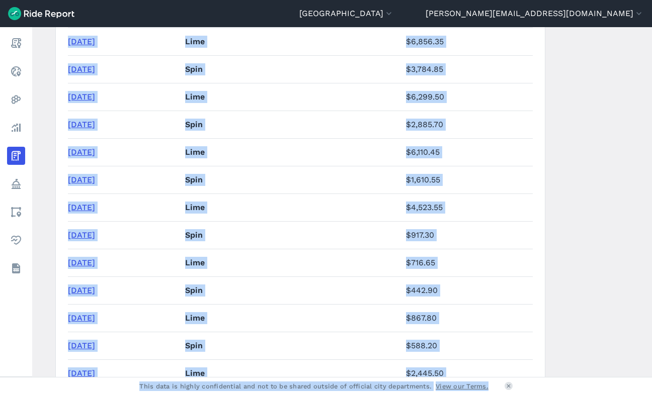
scroll to position [1256, 0]
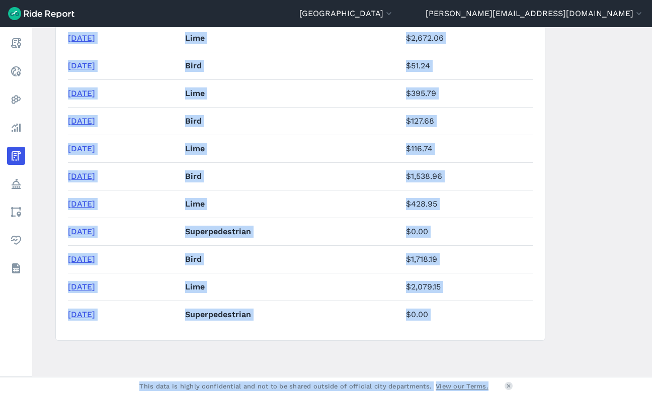
drag, startPoint x: 112, startPoint y: 255, endPoint x: 440, endPoint y: 431, distance: 372.7
click at [440, 395] on html "[GEOGRAPHIC_DATA] [GEOGRAPHIC_DATA] [GEOGRAPHIC_DATA] [GEOGRAPHIC_DATA] [GEOGRA…" at bounding box center [326, 197] width 652 height 395
click at [394, 12] on button "[GEOGRAPHIC_DATA]" at bounding box center [346, 14] width 95 height 12
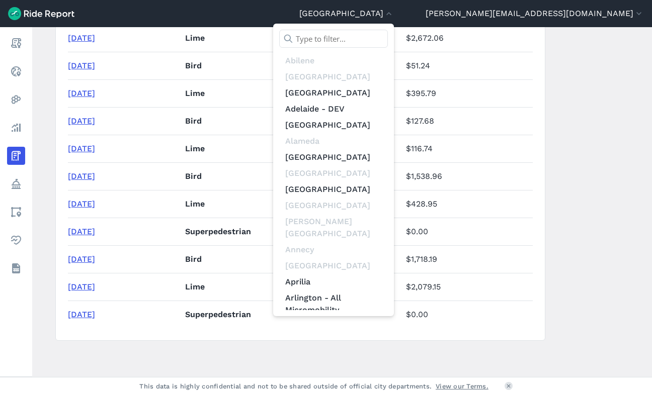
click at [388, 36] on input "text" at bounding box center [333, 39] width 109 height 18
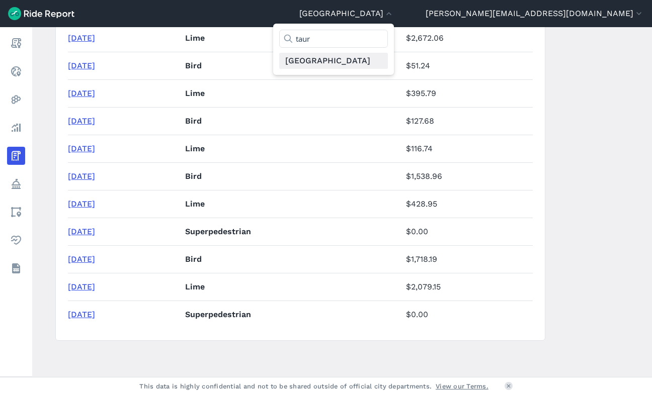
type input "taur"
click at [388, 61] on link "[GEOGRAPHIC_DATA]" at bounding box center [333, 61] width 109 height 16
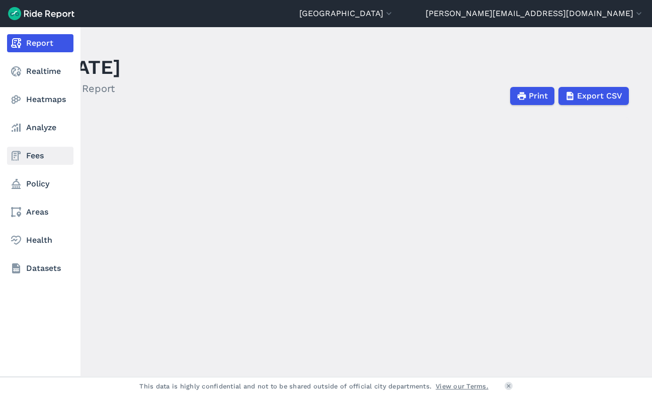
click at [31, 153] on link "Fees" at bounding box center [40, 156] width 66 height 18
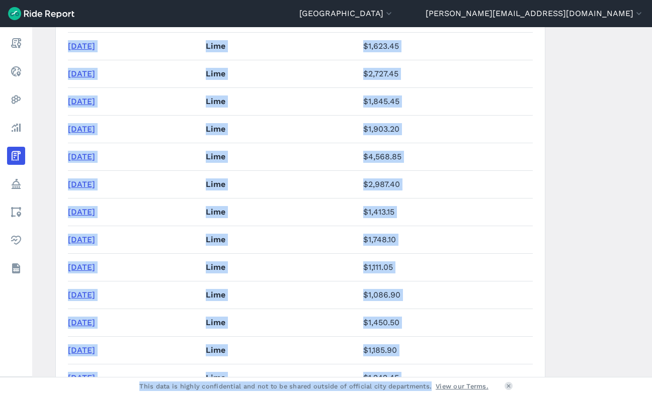
scroll to position [1880, 0]
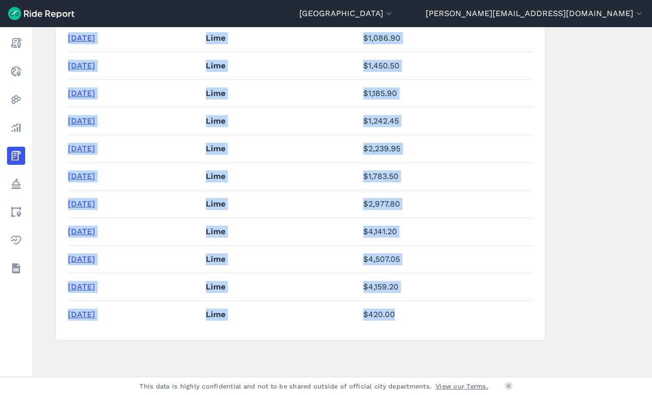
drag, startPoint x: 67, startPoint y: 233, endPoint x: 440, endPoint y: 320, distance: 382.2
click at [394, 13] on button "[GEOGRAPHIC_DATA]" at bounding box center [346, 14] width 95 height 12
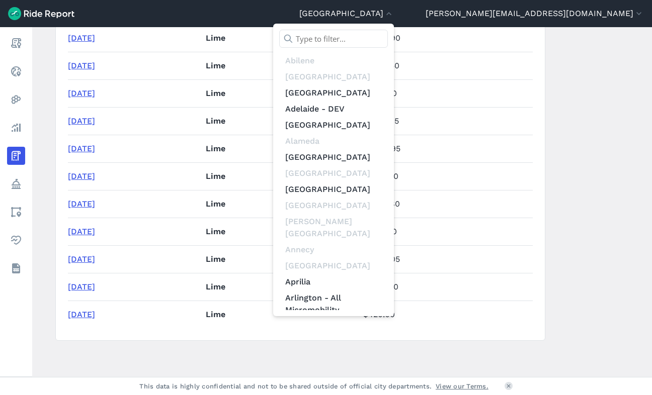
click at [569, 107] on div at bounding box center [326, 197] width 652 height 395
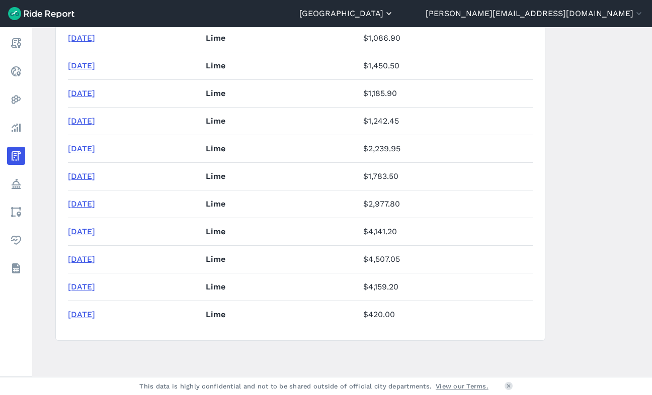
click at [394, 13] on button "[GEOGRAPHIC_DATA]" at bounding box center [346, 14] width 95 height 12
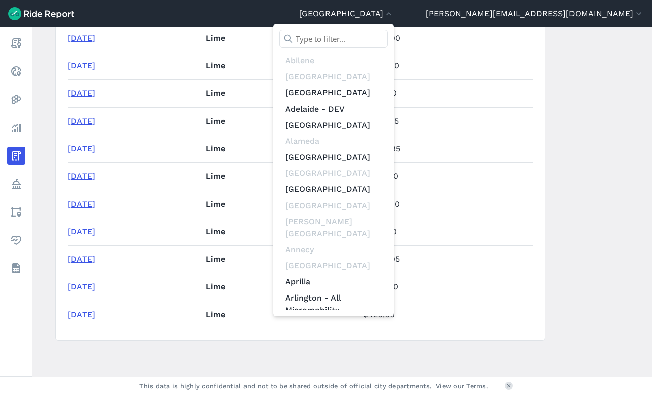
click at [388, 35] on input "text" at bounding box center [333, 39] width 109 height 18
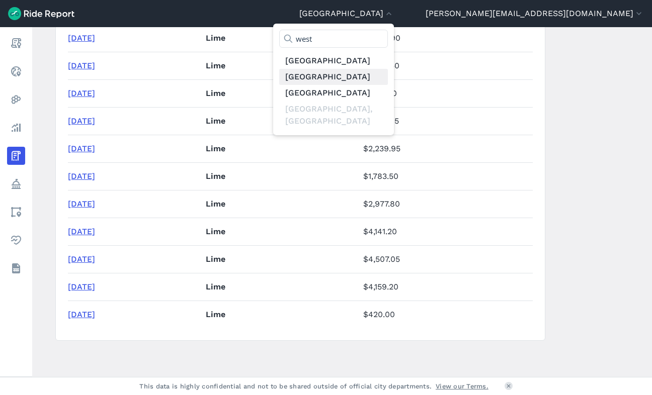
type input "west"
click at [388, 78] on link "[GEOGRAPHIC_DATA]" at bounding box center [333, 77] width 109 height 16
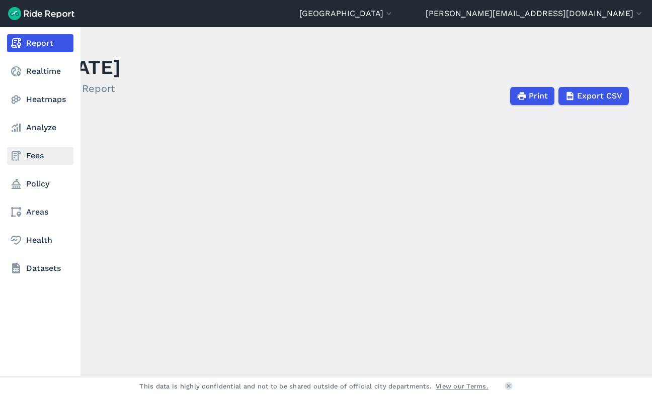
click at [33, 158] on link "Fees" at bounding box center [40, 156] width 66 height 18
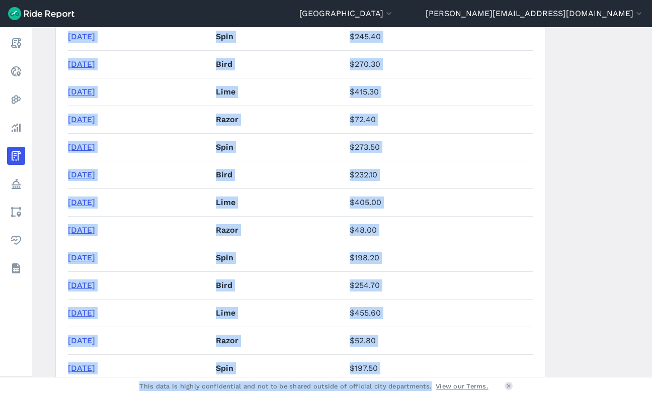
scroll to position [3774, 0]
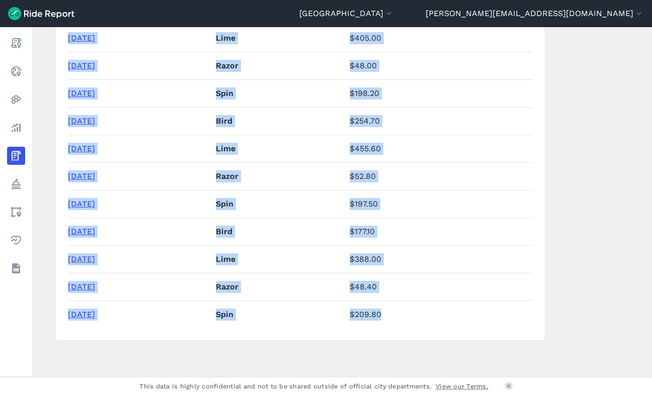
drag, startPoint x: 66, startPoint y: 247, endPoint x: 417, endPoint y: 321, distance: 357.9
click at [136, 303] on td "[DATE]" at bounding box center [140, 315] width 144 height 28
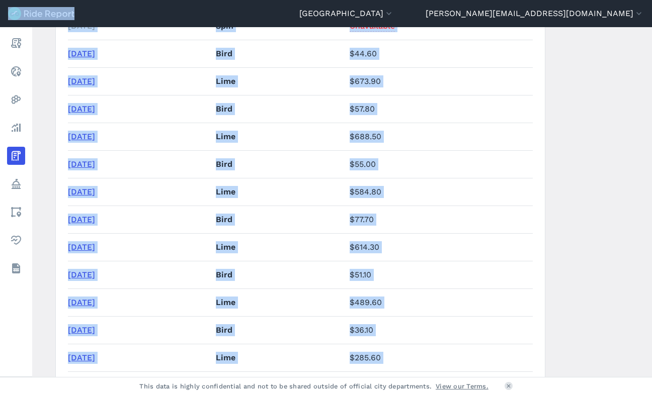
scroll to position [0, 0]
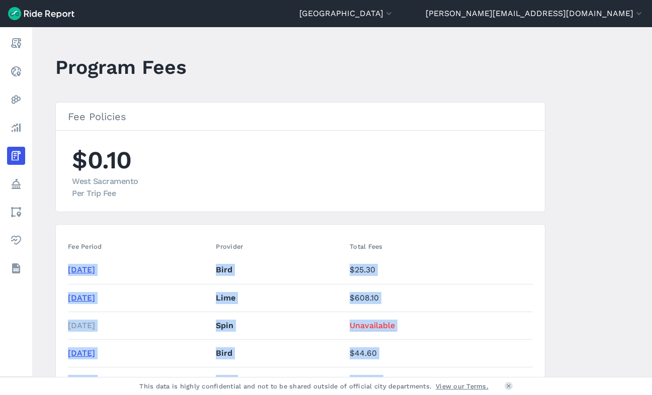
drag, startPoint x: 222, startPoint y: 288, endPoint x: 67, endPoint y: 275, distance: 156.0
